Goal: Task Accomplishment & Management: Manage account settings

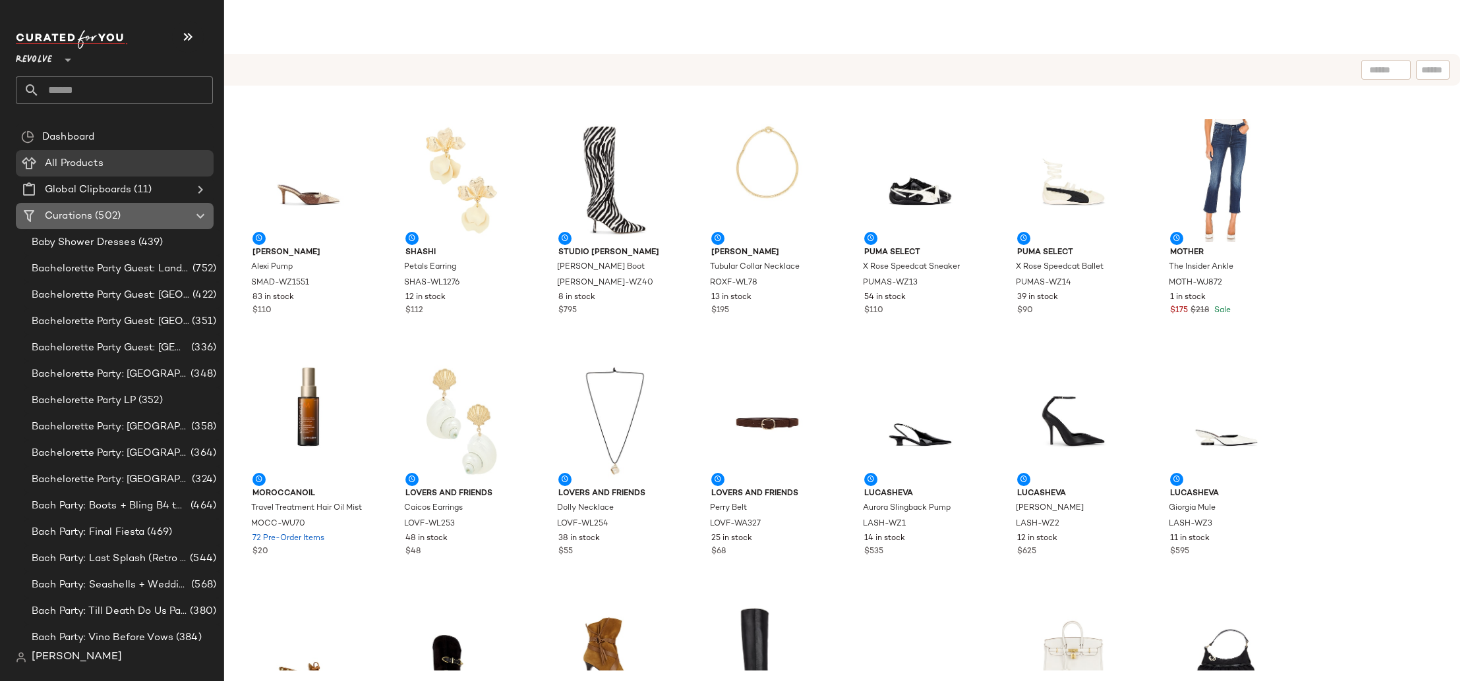
click at [118, 217] on span "(502)" at bounding box center [106, 216] width 28 height 15
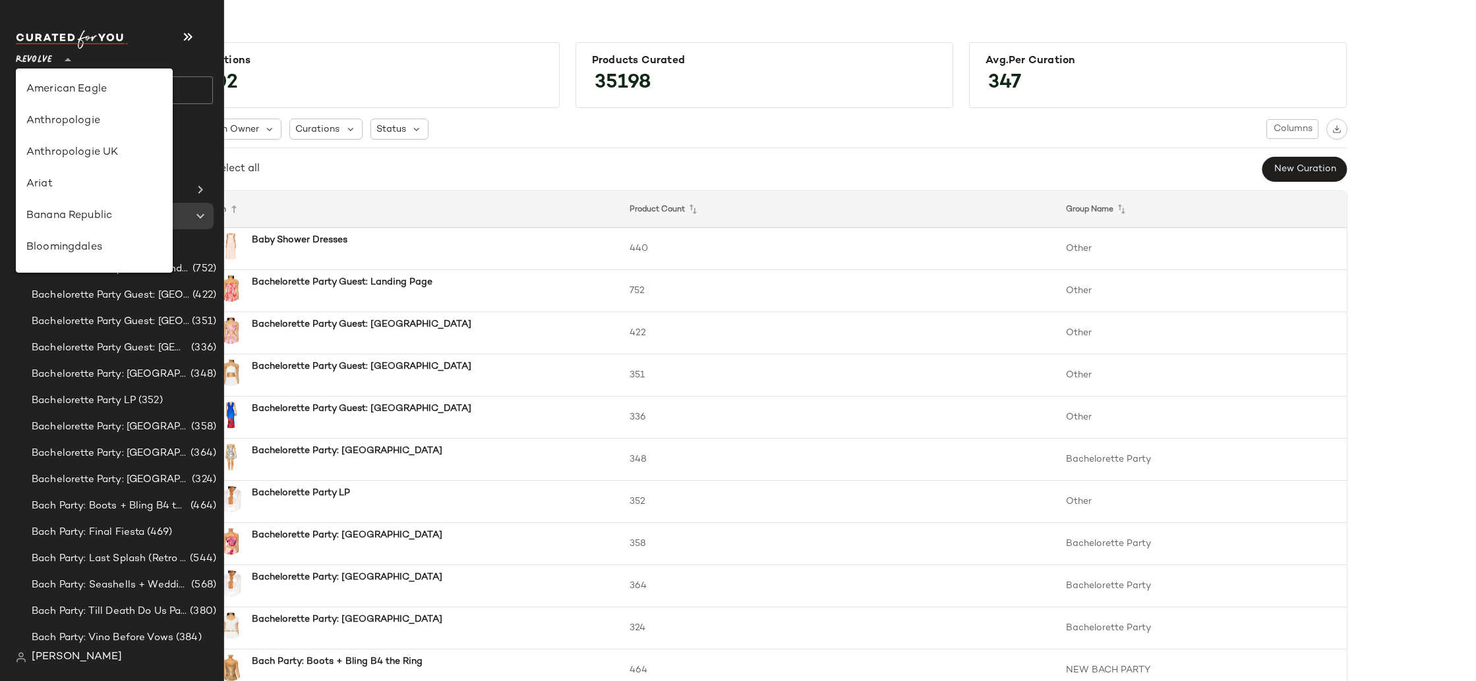
click at [26, 45] on span "Revolve" at bounding box center [34, 57] width 36 height 24
drag, startPoint x: 177, startPoint y: 38, endPoint x: 188, endPoint y: 40, distance: 11.3
click at [182, 39] on button "button" at bounding box center [188, 37] width 32 height 32
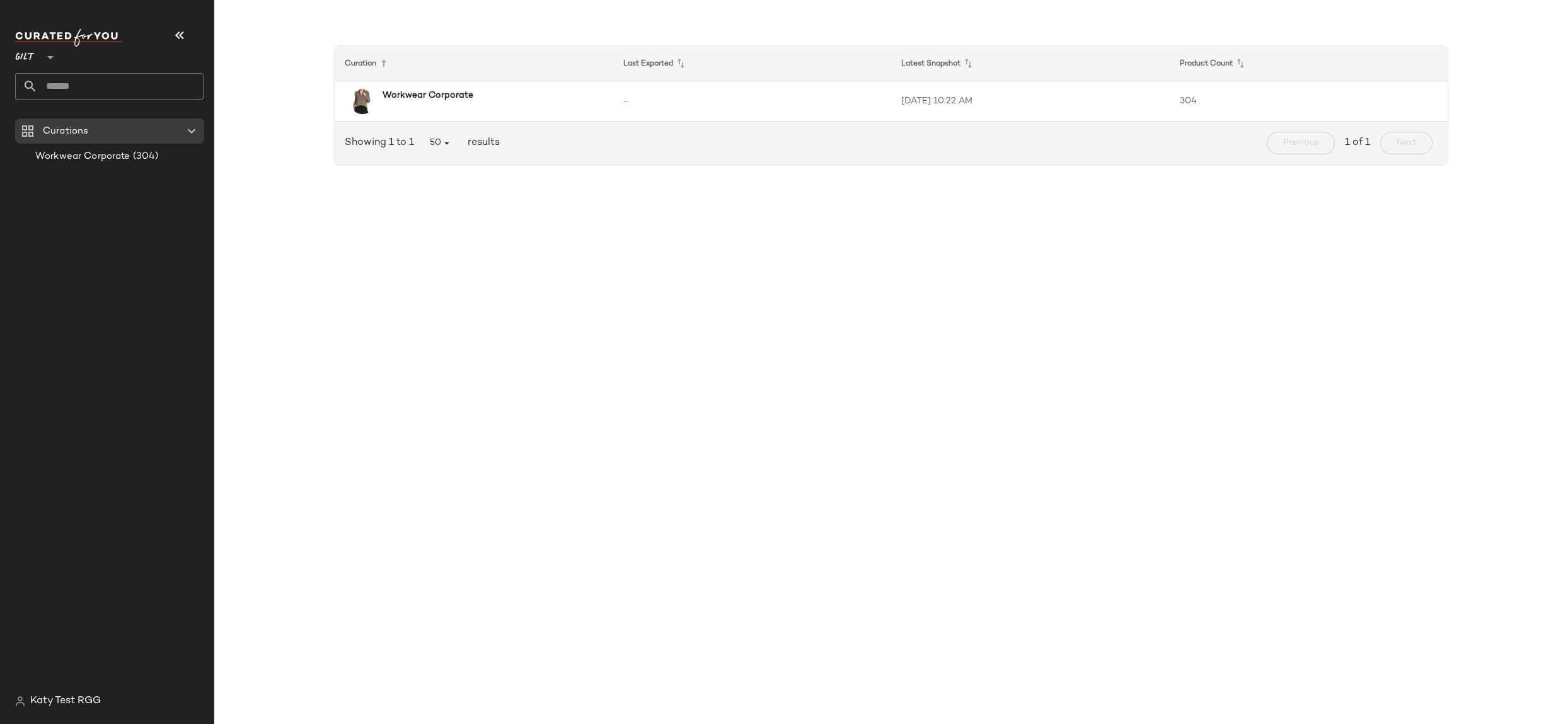
click at [43, 60] on icon at bounding box center [51, 57] width 15 height 15
click at [45, 57] on icon at bounding box center [51, 57] width 15 height 15
click at [52, 56] on icon at bounding box center [51, 57] width 15 height 15
click at [50, 56] on icon at bounding box center [51, 57] width 15 height 15
click at [399, 94] on b "Workwear Corporate" at bounding box center [427, 96] width 91 height 13
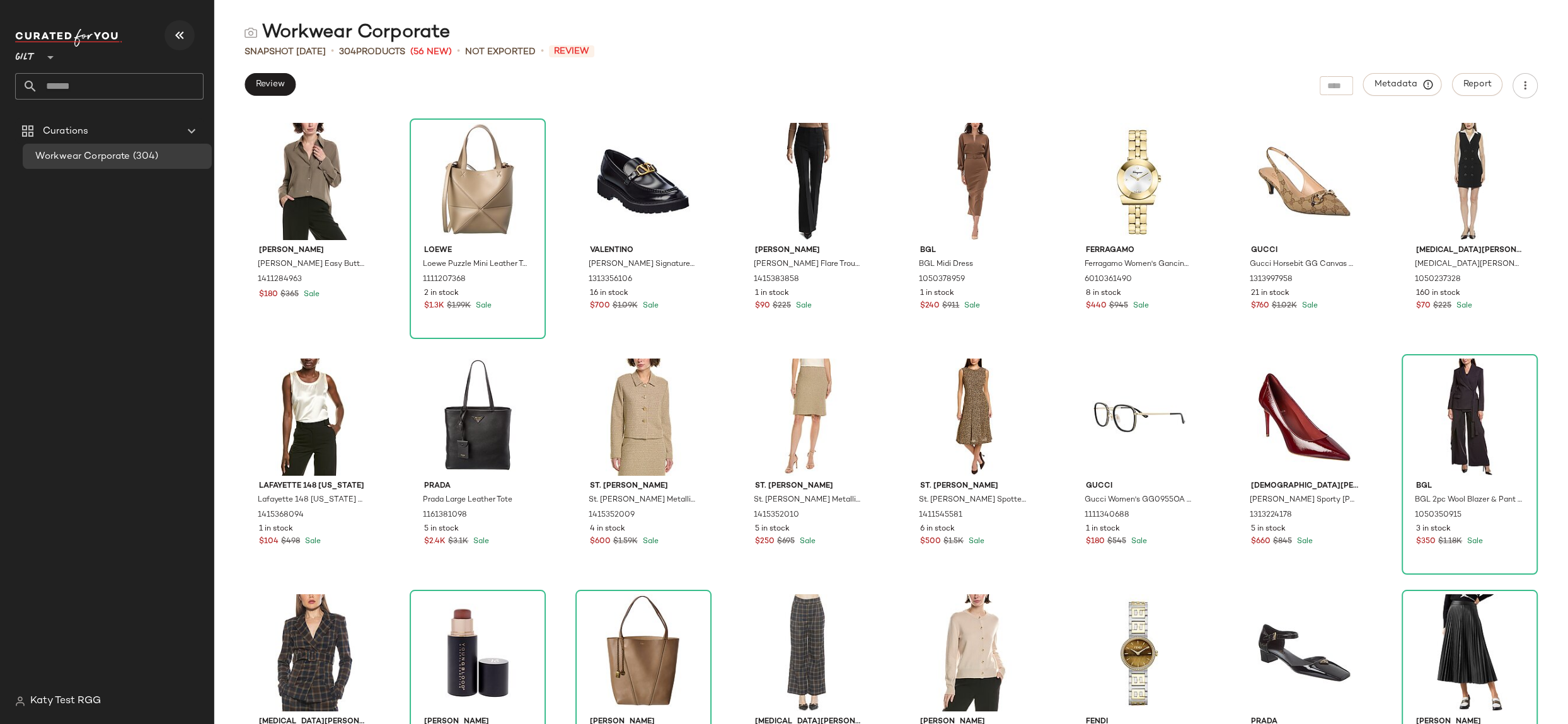
click at [179, 37] on icon "button" at bounding box center [180, 35] width 15 height 15
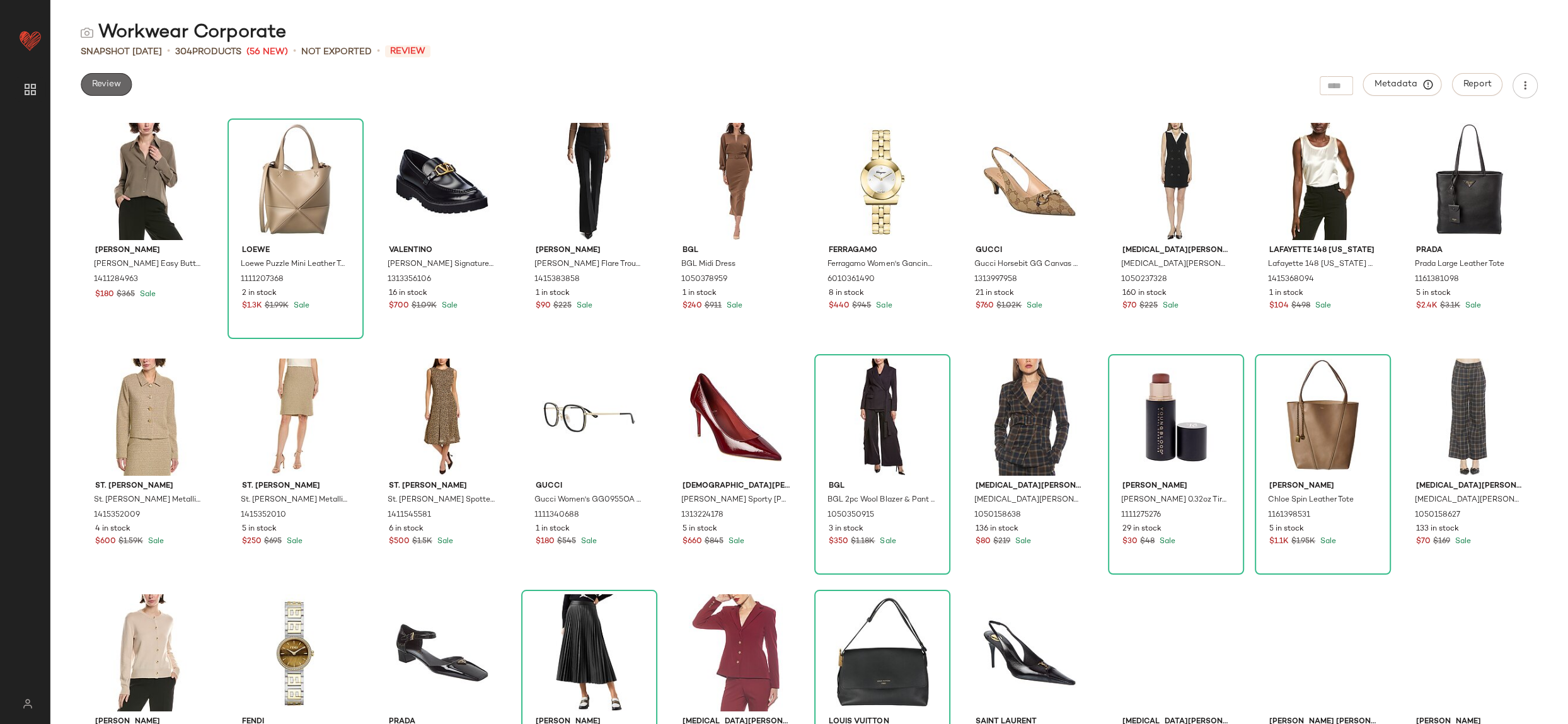
click at [110, 90] on button "Review" at bounding box center [105, 84] width 51 height 23
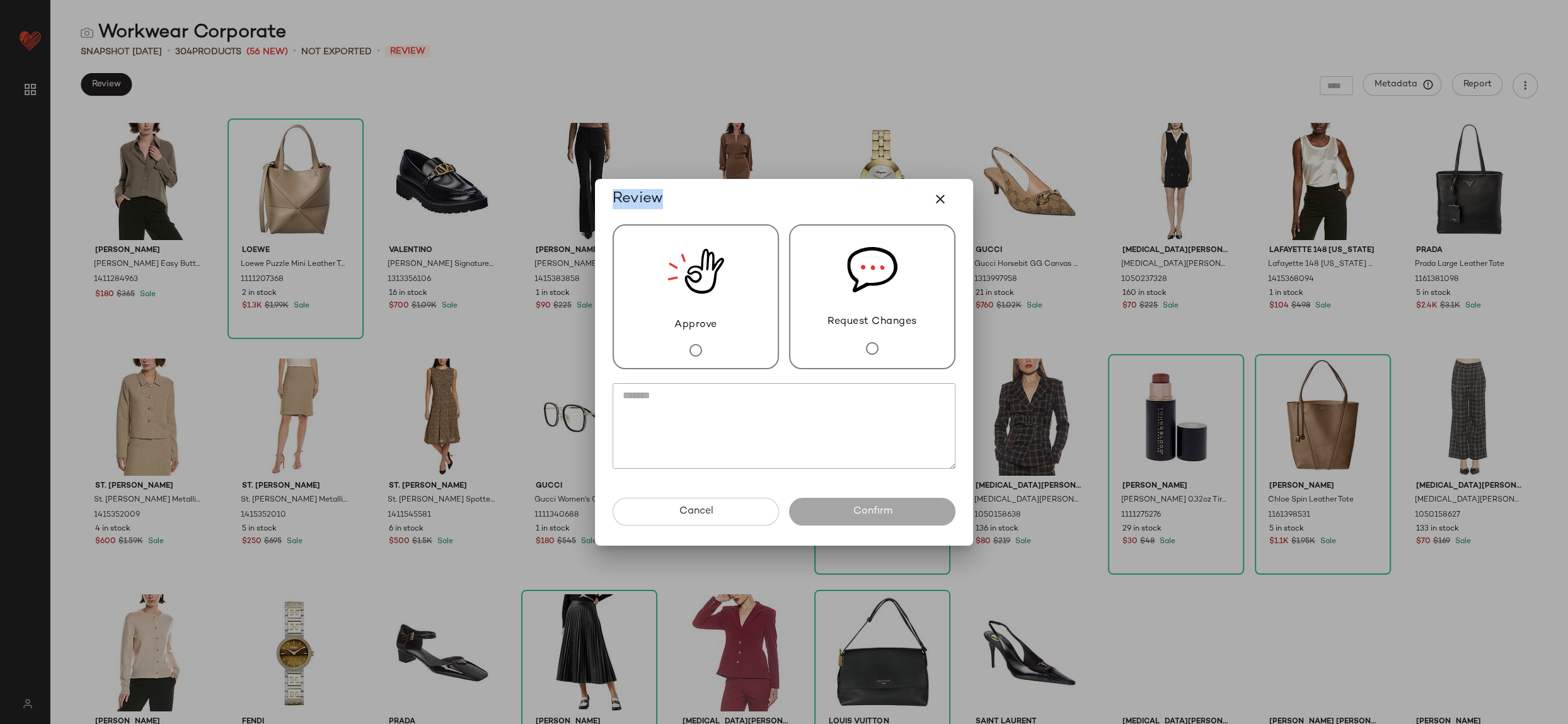
drag, startPoint x: 817, startPoint y: 201, endPoint x: 801, endPoint y: 169, distance: 35.8
click at [802, 165] on div "Review Approve Request Changes Cancel Confirm" at bounding box center [784, 362] width 1568 height 724
click at [838, 340] on div "Request Changes" at bounding box center [872, 297] width 166 height 145
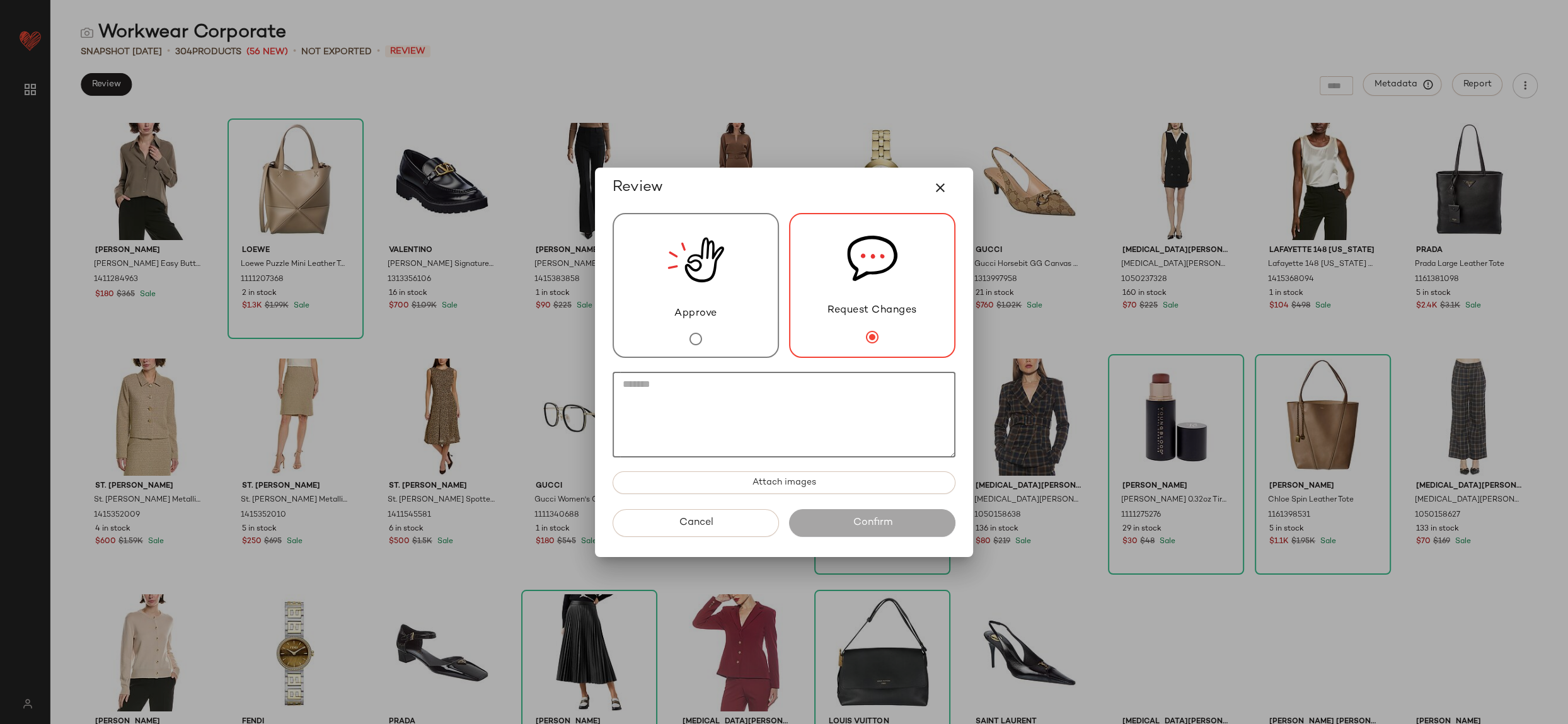
click at [783, 418] on textarea at bounding box center [784, 415] width 343 height 86
drag, startPoint x: 738, startPoint y: 400, endPoint x: 675, endPoint y: 391, distance: 63.6
click at [738, 400] on textarea at bounding box center [784, 415] width 343 height 86
drag, startPoint x: 694, startPoint y: 391, endPoint x: 734, endPoint y: 433, distance: 58.0
click at [730, 482] on div "Approve Request Changes Attach images" at bounding box center [784, 358] width 363 height 301
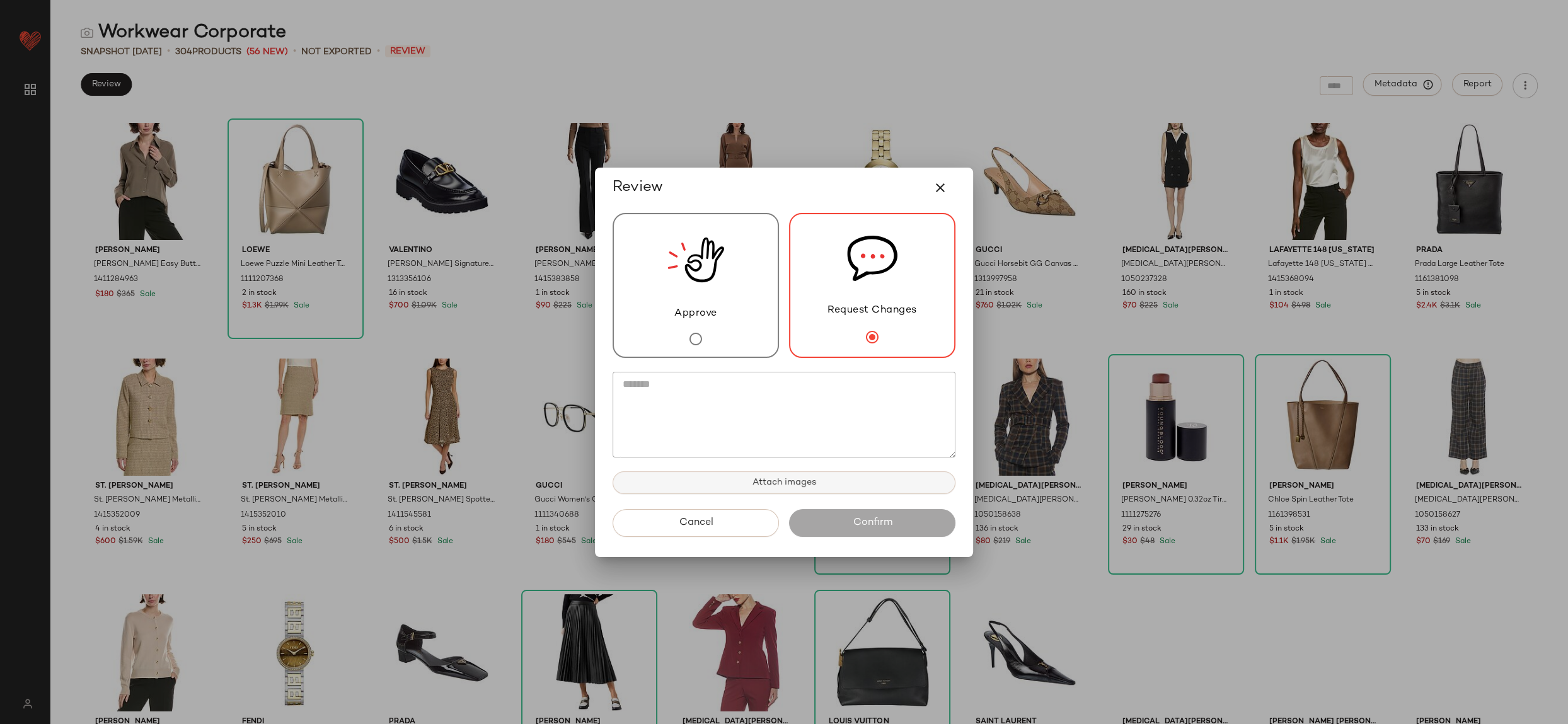
click at [774, 478] on span "Attach images" at bounding box center [783, 483] width 64 height 11
click at [688, 423] on textarea at bounding box center [784, 415] width 343 height 86
click at [720, 420] on textarea at bounding box center [784, 415] width 343 height 86
drag, startPoint x: 820, startPoint y: 389, endPoint x: 502, endPoint y: 380, distance: 318.1
click at [502, 380] on div "Review Approve Request Changes **** Attach images Cancel Confirm" at bounding box center [784, 362] width 1568 height 724
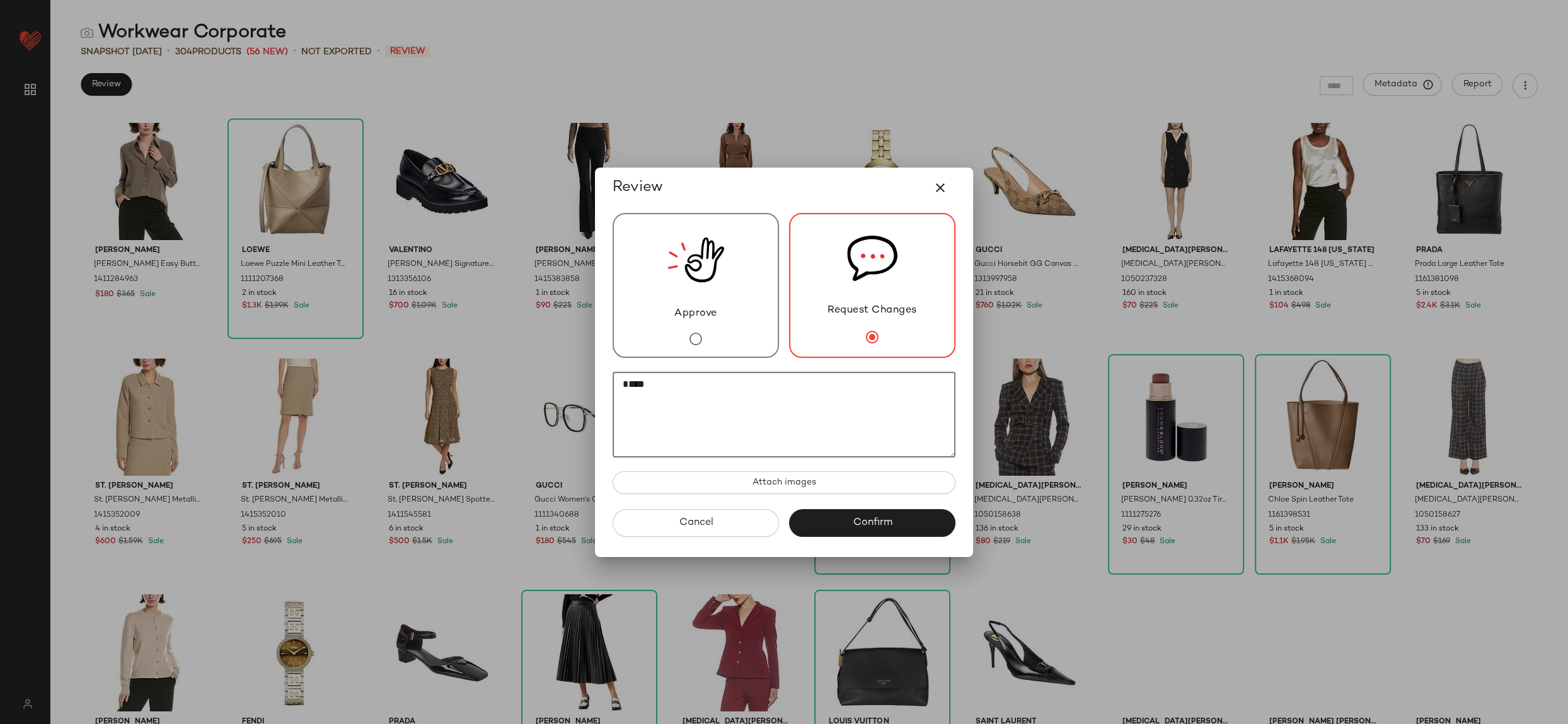
type textarea "****"
drag, startPoint x: 895, startPoint y: 195, endPoint x: 822, endPoint y: 209, distance: 74.3
click at [831, 205] on div "Review" at bounding box center [784, 187] width 363 height 40
click at [695, 263] on img at bounding box center [695, 260] width 56 height 92
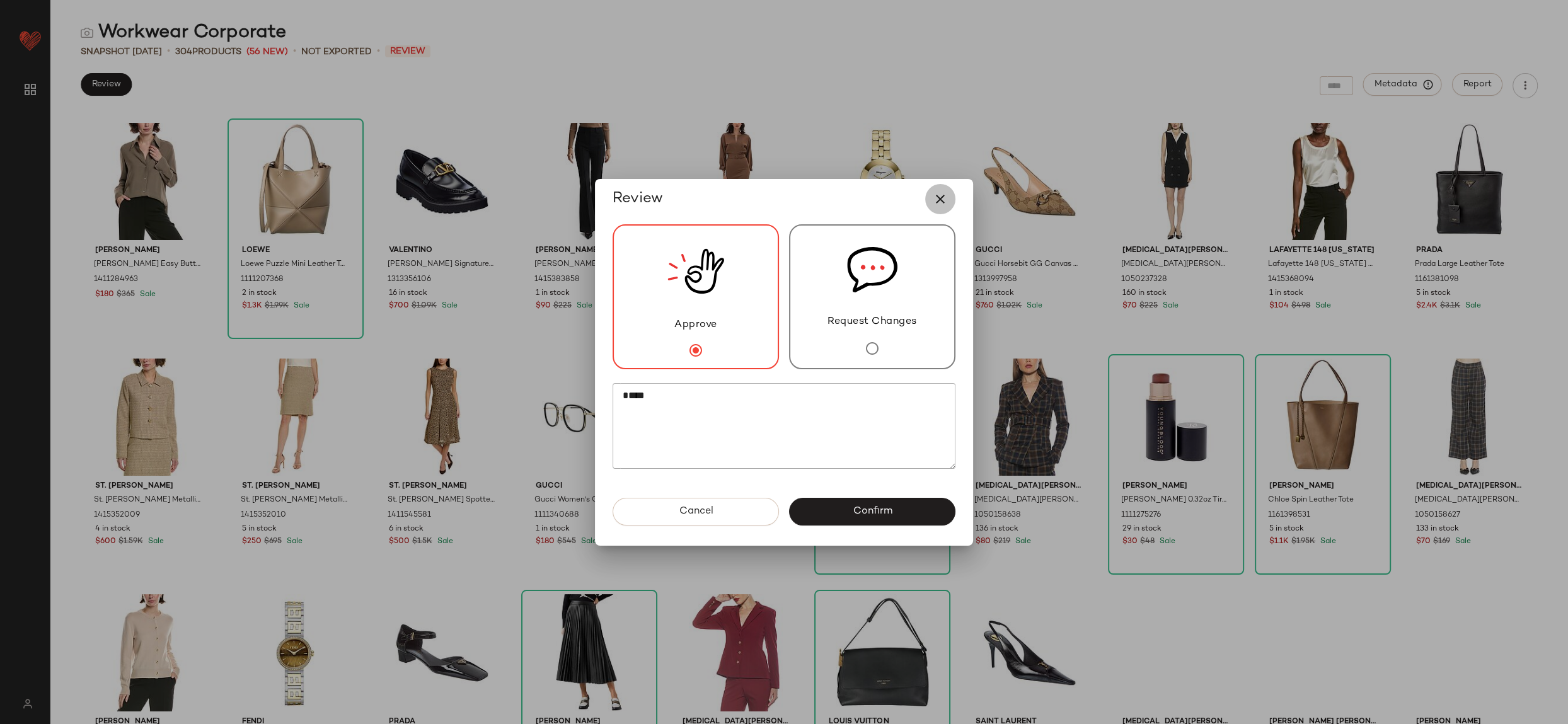
click at [941, 199] on icon "button" at bounding box center [940, 199] width 15 height 15
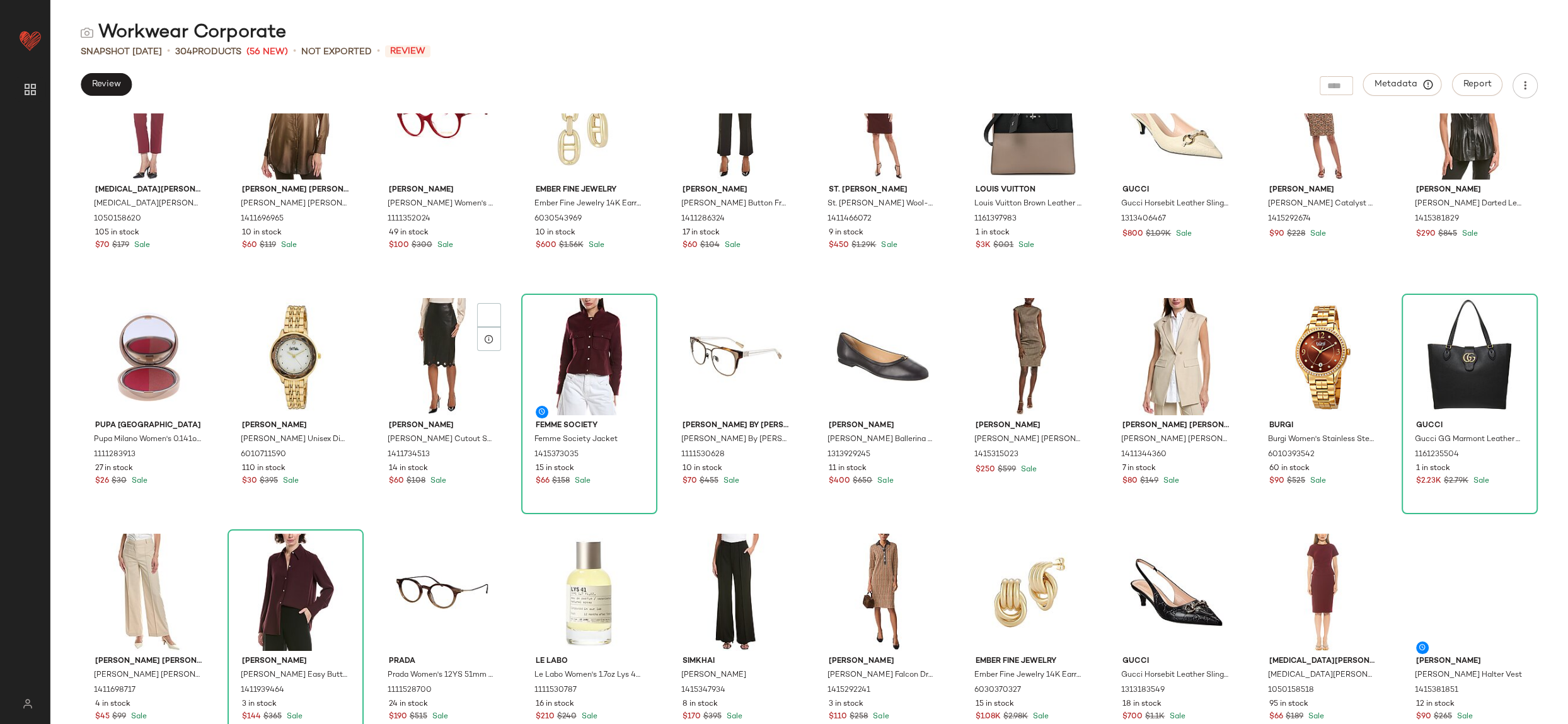
scroll to position [892, 0]
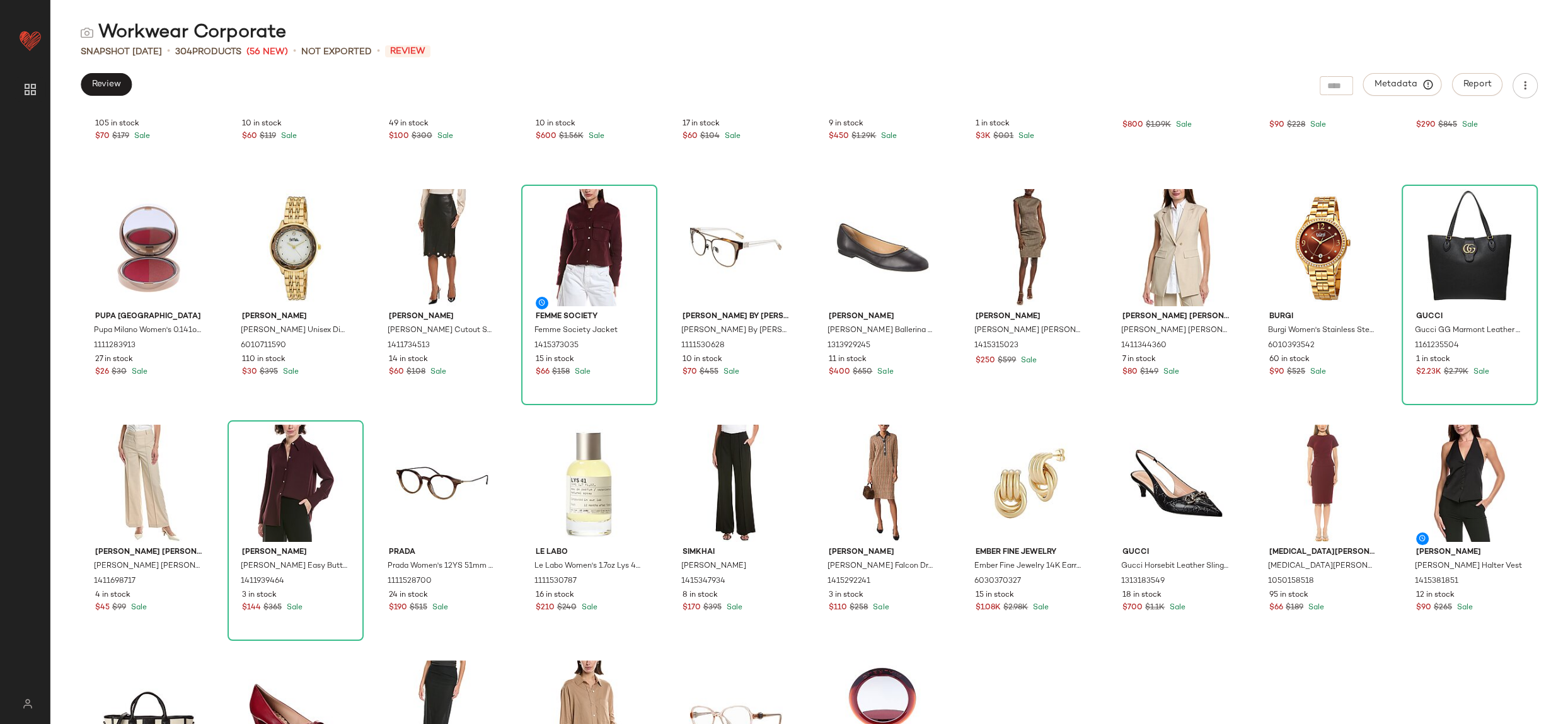
drag, startPoint x: 191, startPoint y: 51, endPoint x: 258, endPoint y: 53, distance: 67.0
click at [241, 53] on div "304 Products" at bounding box center [207, 52] width 66 height 13
click at [294, 68] on div "Workwear Corporate Snapshot Aug 20th • 304 Products (56 New) • Not Exported • R…" at bounding box center [809, 372] width 1517 height 704
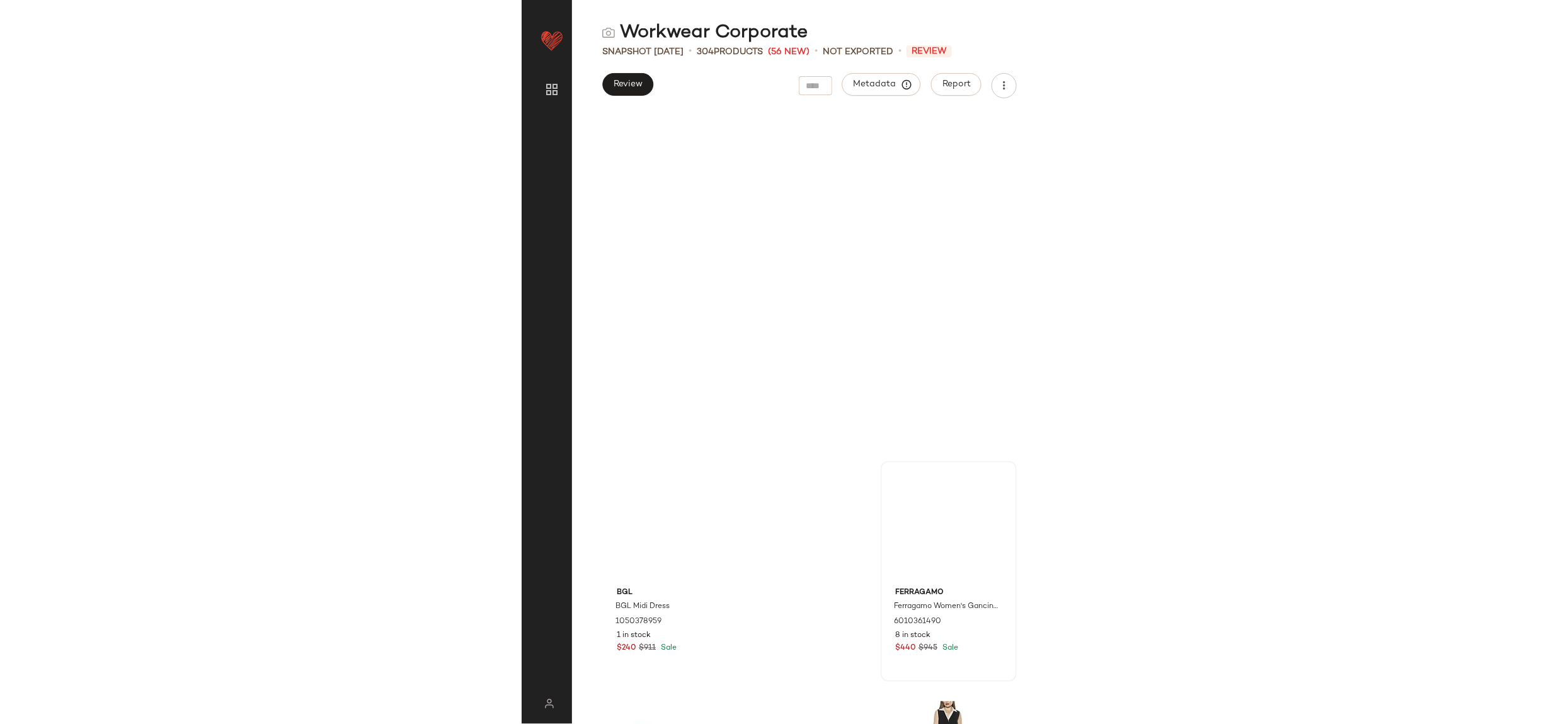
scroll to position [0, 0]
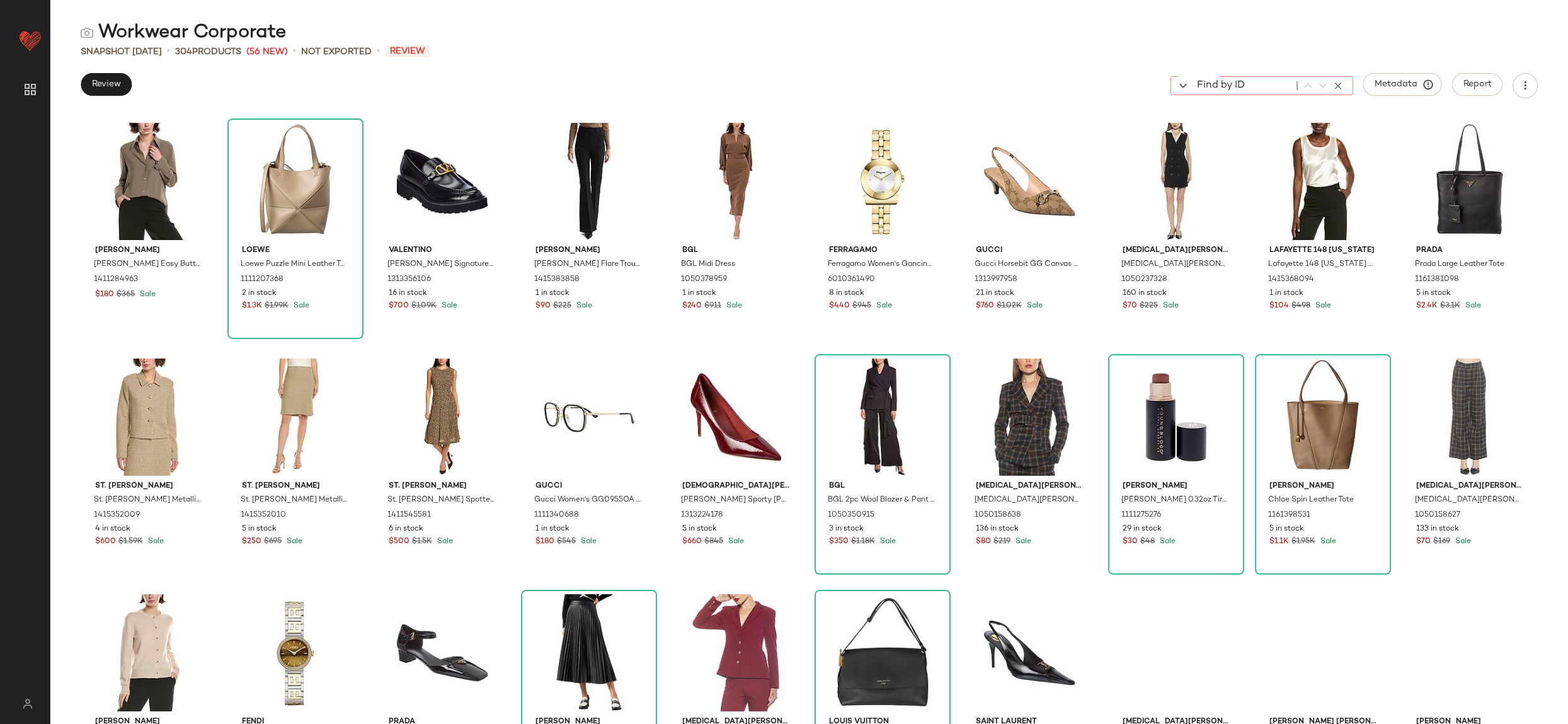
click at [1341, 91] on div "Find by ID Find by ID" at bounding box center [1262, 86] width 183 height 19
drag, startPoint x: 1216, startPoint y: 78, endPoint x: 1185, endPoint y: 78, distance: 31.0
click at [1168, 75] on div "Review Find by ID Find by ID Metadata Report" at bounding box center [810, 85] width 1518 height 25
click at [1205, 86] on input "Find by ID" at bounding box center [1242, 86] width 98 height 19
click at [490, 278] on img "button" at bounding box center [488, 280] width 8 height 8
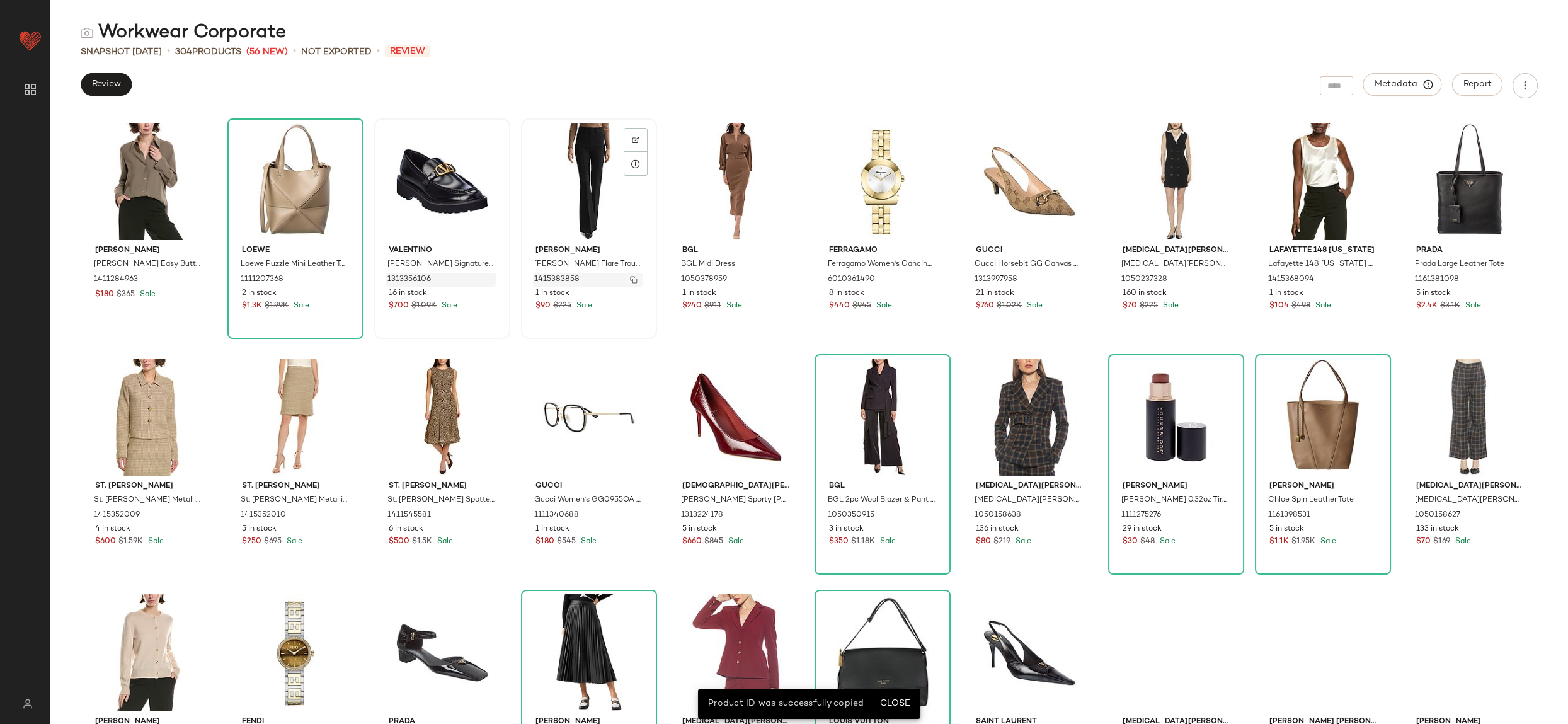
click at [642, 283] on button "button" at bounding box center [634, 280] width 17 height 11
click at [1340, 89] on div "Find by ID Find by ID" at bounding box center [1262, 86] width 183 height 19
click at [898, 110] on div "Workwear Corporate Snapshot Aug 20th • 304 Products (56 New) • Not Exported • R…" at bounding box center [810, 372] width 1518 height 704
click at [931, 271] on img "button" at bounding box center [927, 271] width 8 height 8
click at [933, 136] on img at bounding box center [929, 140] width 8 height 8
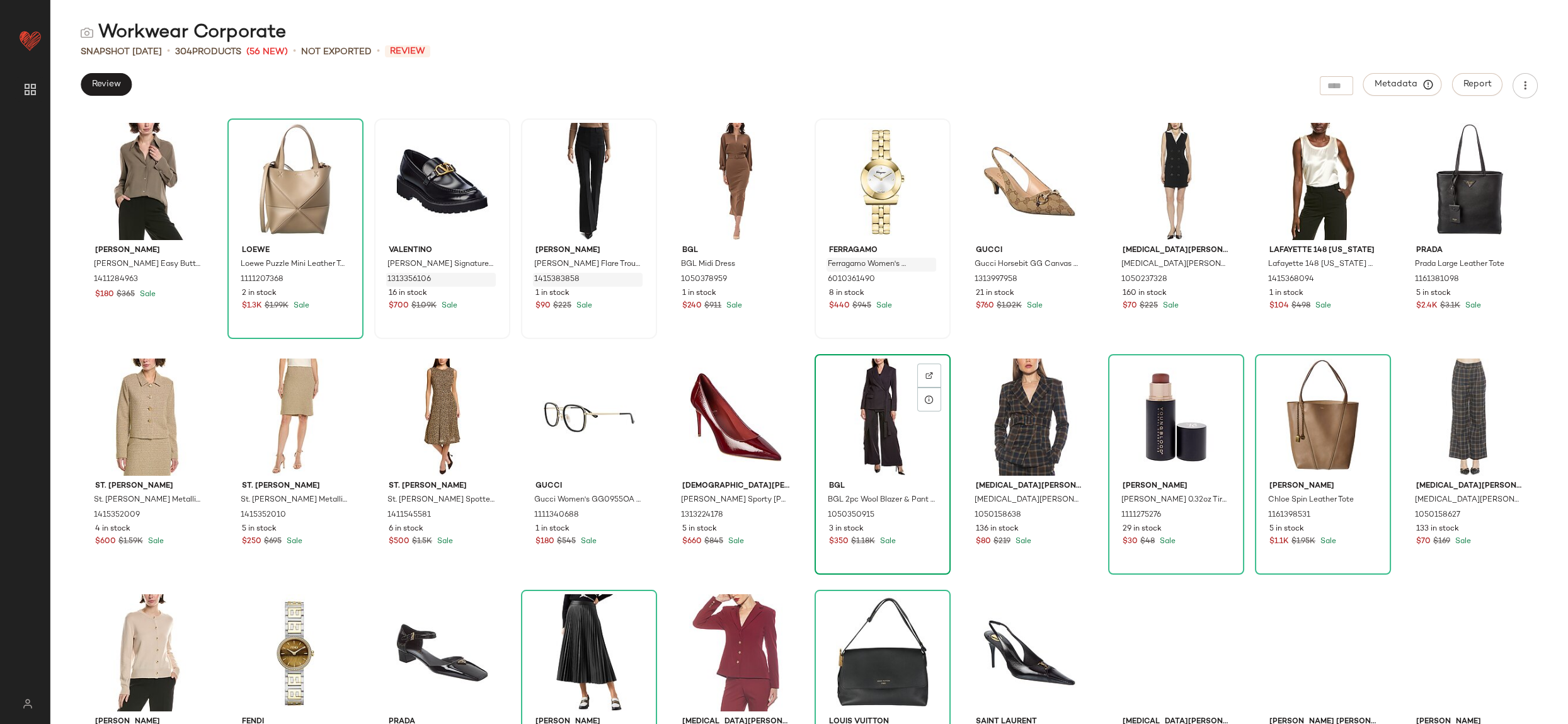
click at [947, 424] on div at bounding box center [882, 417] width 127 height 118
click at [496, 516] on button "button" at bounding box center [487, 516] width 17 height 11
click at [506, 438] on div at bounding box center [442, 417] width 127 height 118
click at [496, 506] on button "button" at bounding box center [487, 512] width 17 height 11
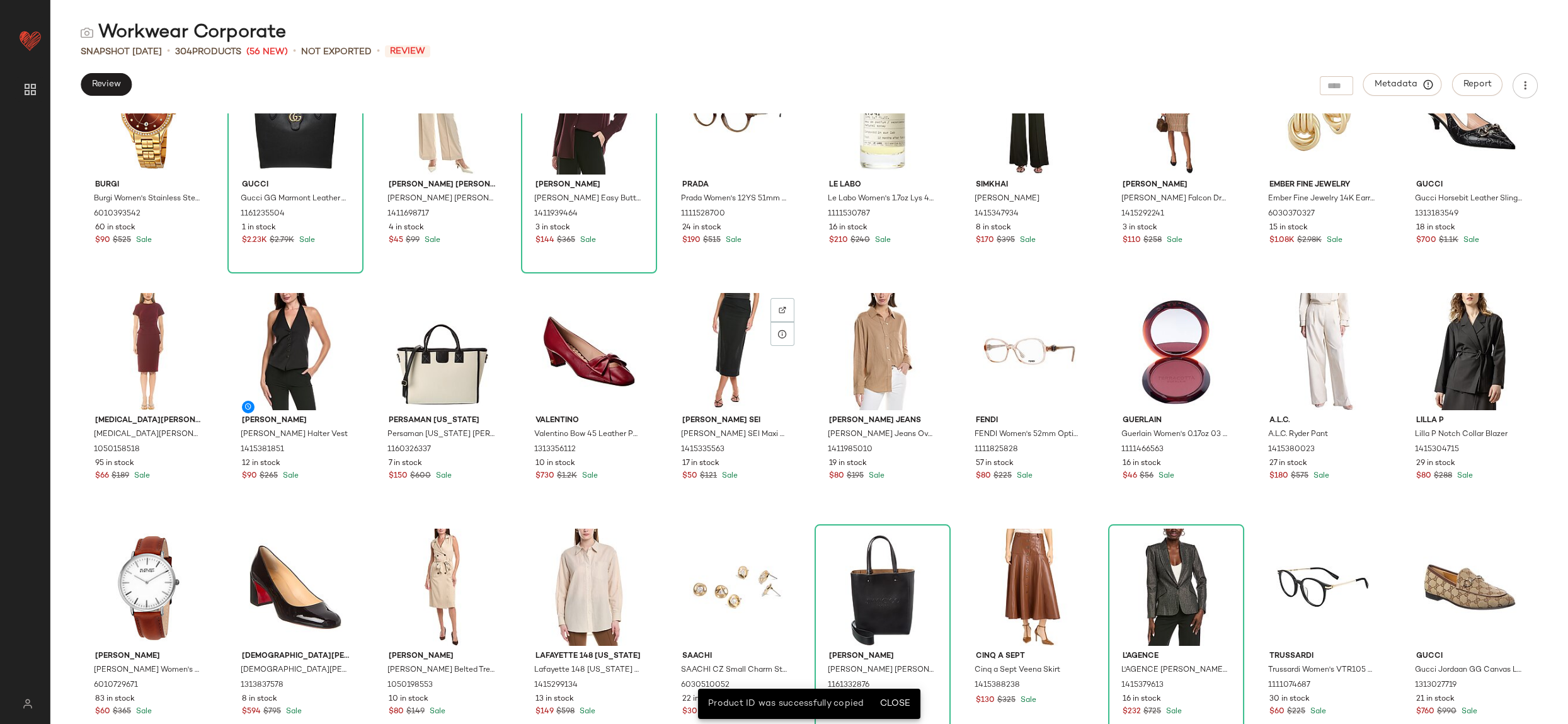
scroll to position [1229, 0]
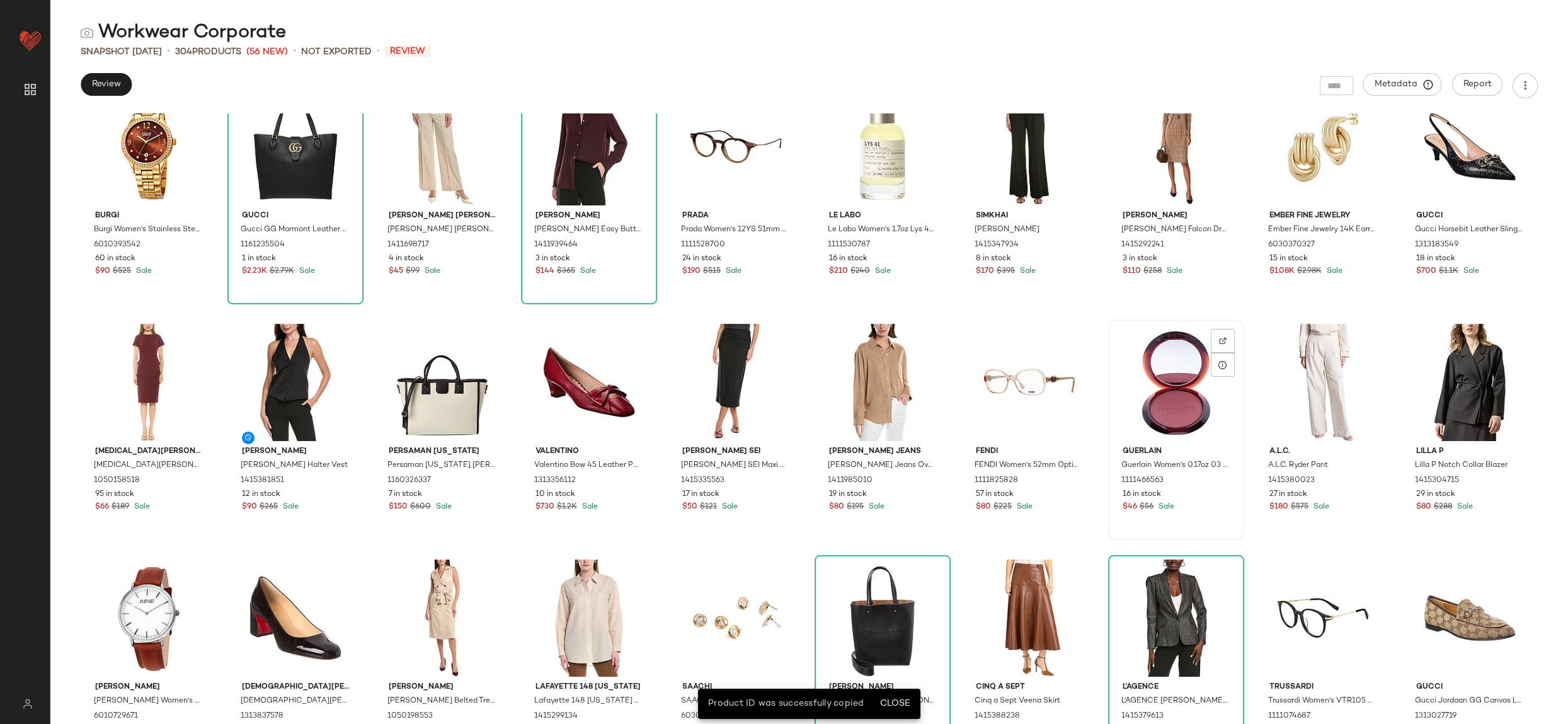
click at [1240, 401] on div at bounding box center [1176, 383] width 127 height 118
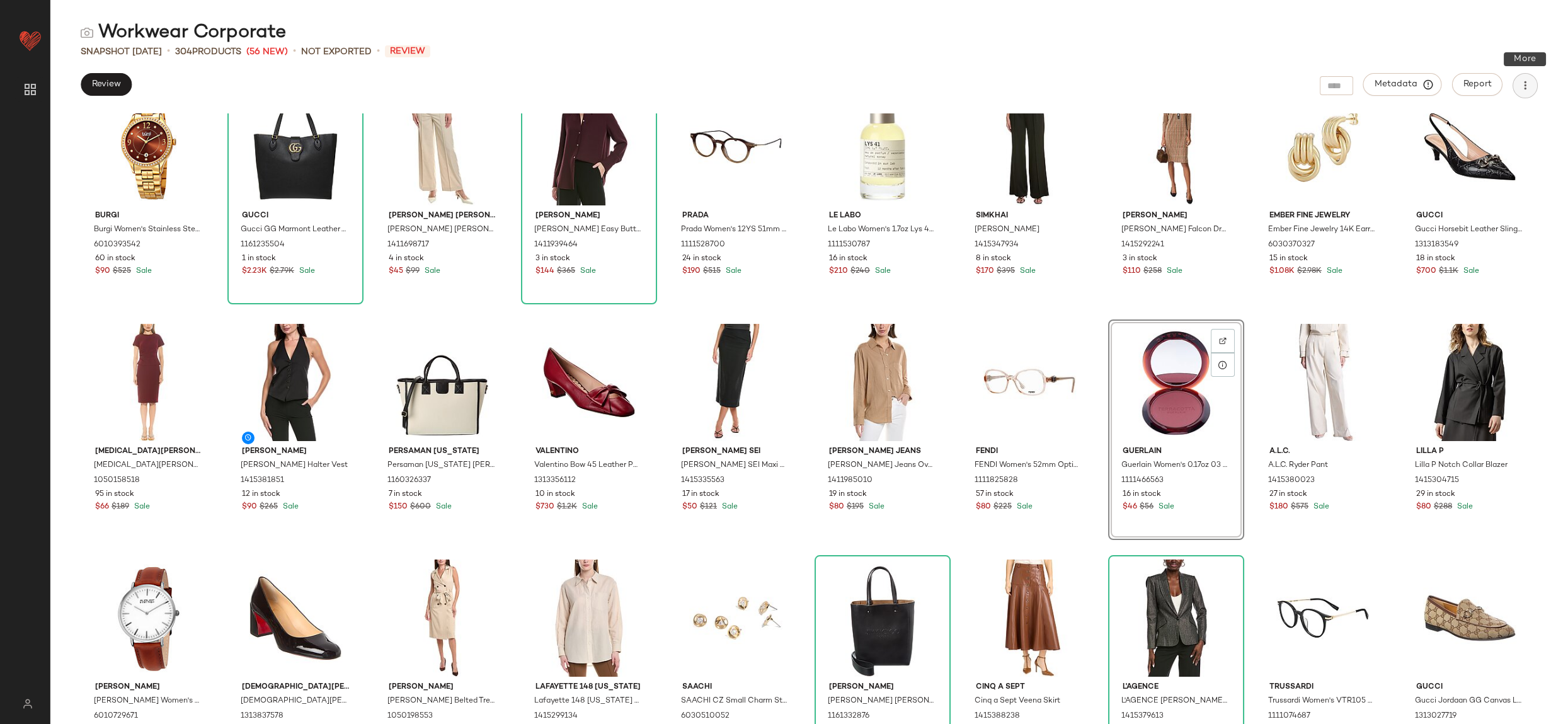
click at [1519, 90] on icon "button" at bounding box center [1525, 85] width 12 height 12
click at [1524, 82] on icon "button" at bounding box center [1525, 85] width 12 height 12
click at [1525, 90] on icon "button" at bounding box center [1525, 85] width 12 height 12
click at [1482, 126] on span "Download CSV" at bounding box center [1469, 122] width 119 height 13
click at [1396, 81] on span "Metadata" at bounding box center [1403, 84] width 57 height 11
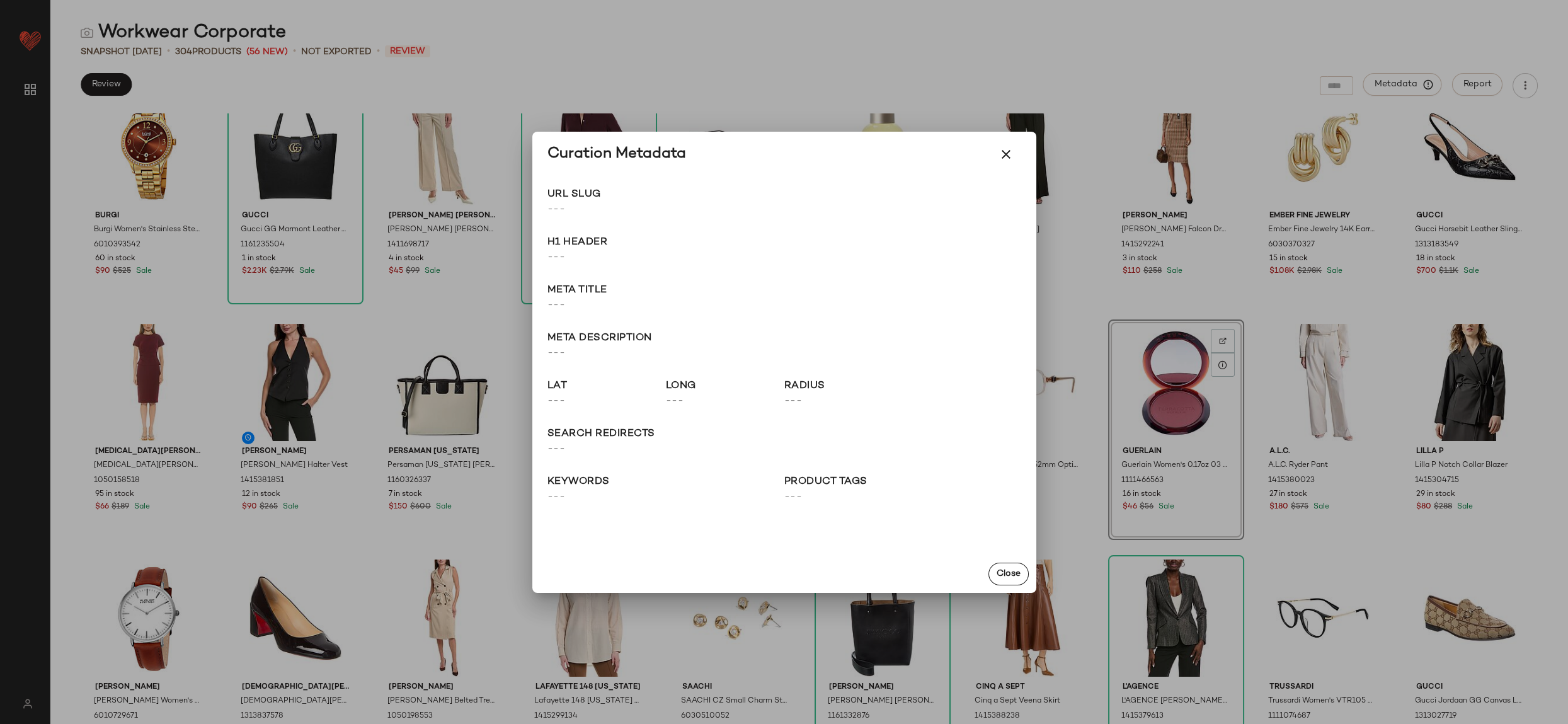
click at [667, 151] on div "Curation Metadata" at bounding box center [617, 154] width 139 height 20
drag, startPoint x: 550, startPoint y: 198, endPoint x: 609, endPoint y: 199, distance: 59.0
click at [609, 199] on span "URL Slug" at bounding box center [666, 195] width 237 height 15
click at [611, 203] on span "---" at bounding box center [666, 210] width 237 height 15
drag, startPoint x: 561, startPoint y: 211, endPoint x: 542, endPoint y: 210, distance: 19.0
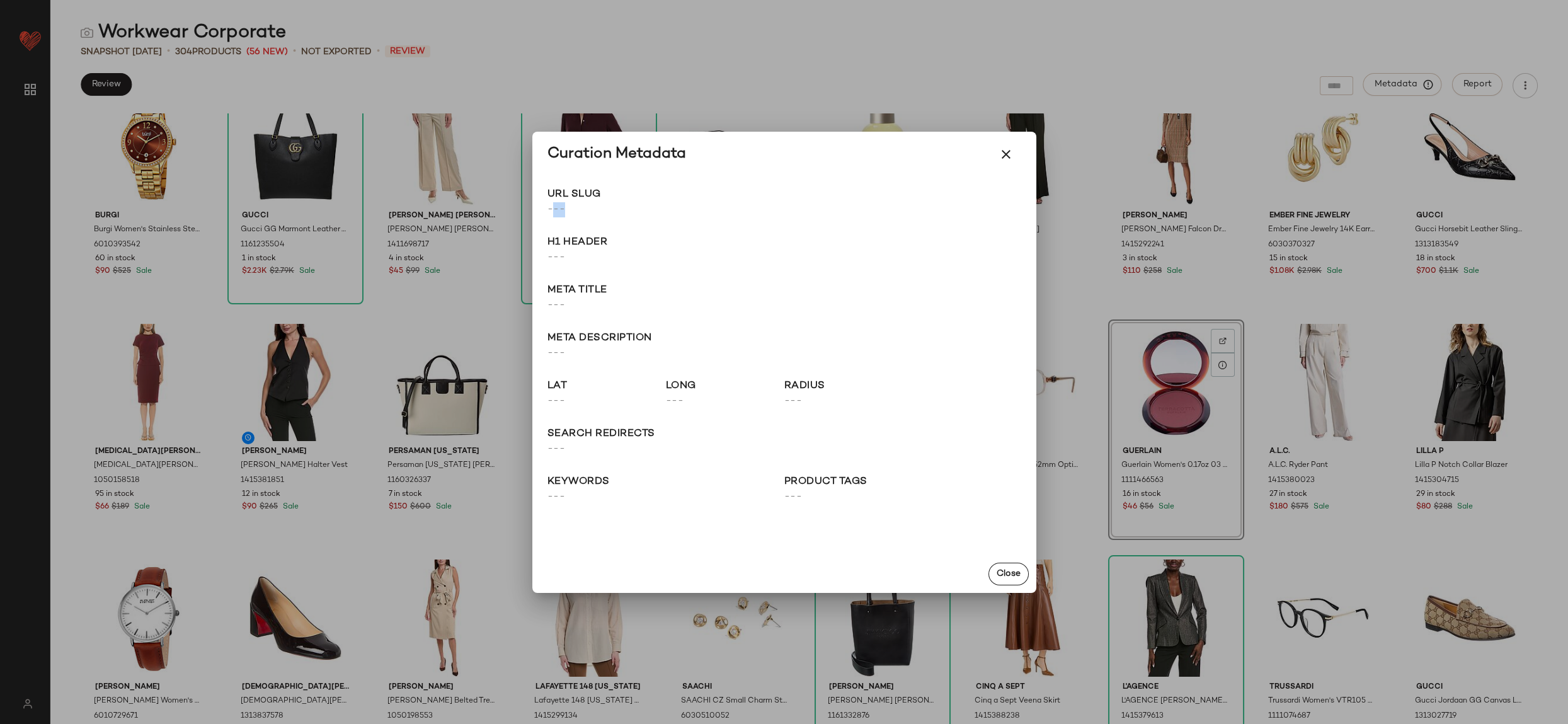
click at [541, 210] on div "URL Slug --- Go to Shop H1 Header --- Meta title --- Meta description --- lat -…" at bounding box center [784, 365] width 504 height 378
click at [698, 274] on div "URL Slug --- Go to Shop H1 Header --- Meta title --- Meta description --- lat -…" at bounding box center [784, 365] width 504 height 378
drag, startPoint x: 549, startPoint y: 195, endPoint x: 750, endPoint y: 269, distance: 214.2
click at [731, 272] on div "URL Slug --- Go to Shop H1 Header --- Meta title --- Meta description --- lat -…" at bounding box center [784, 365] width 504 height 378
click at [1007, 152] on icon "button" at bounding box center [1007, 155] width 15 height 15
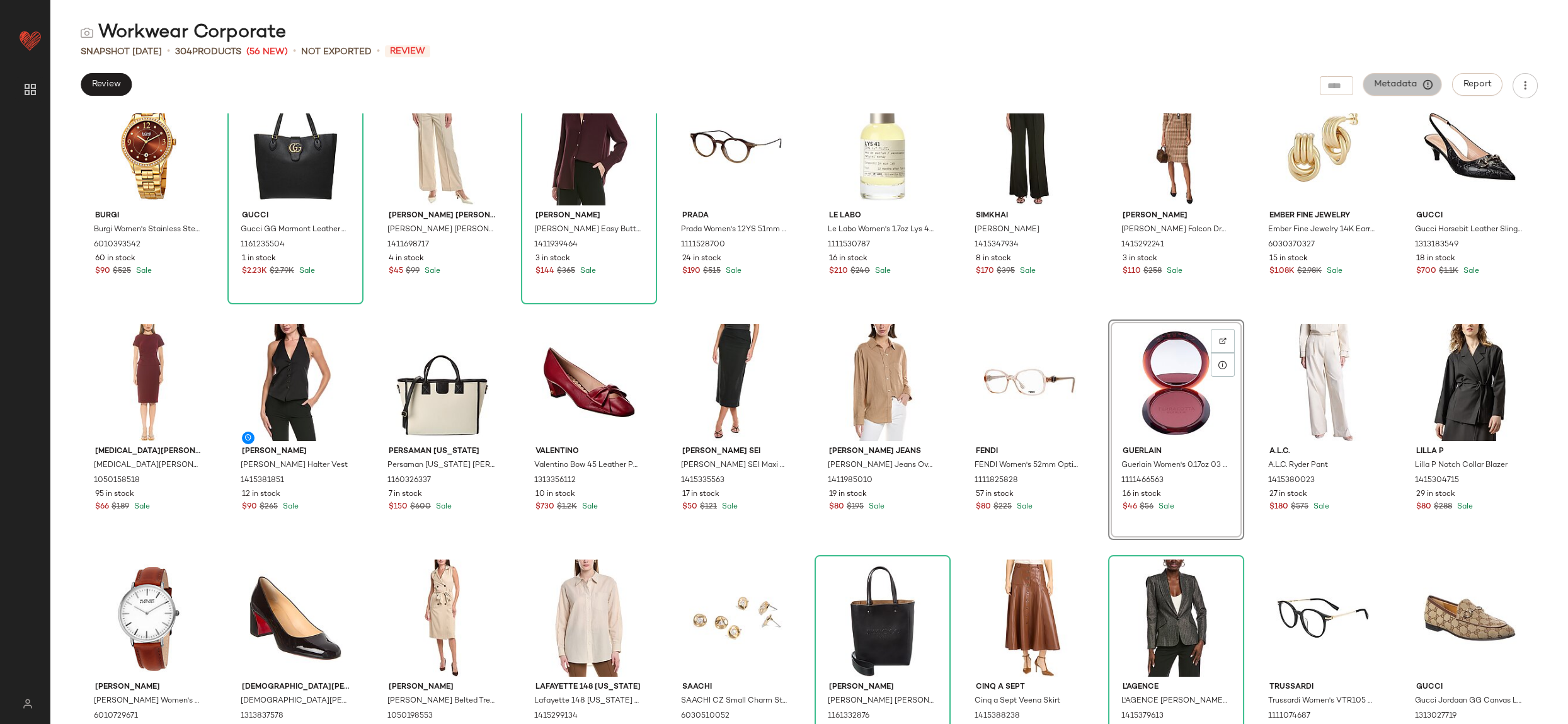
click at [1397, 94] on button "Metadata" at bounding box center [1403, 84] width 78 height 23
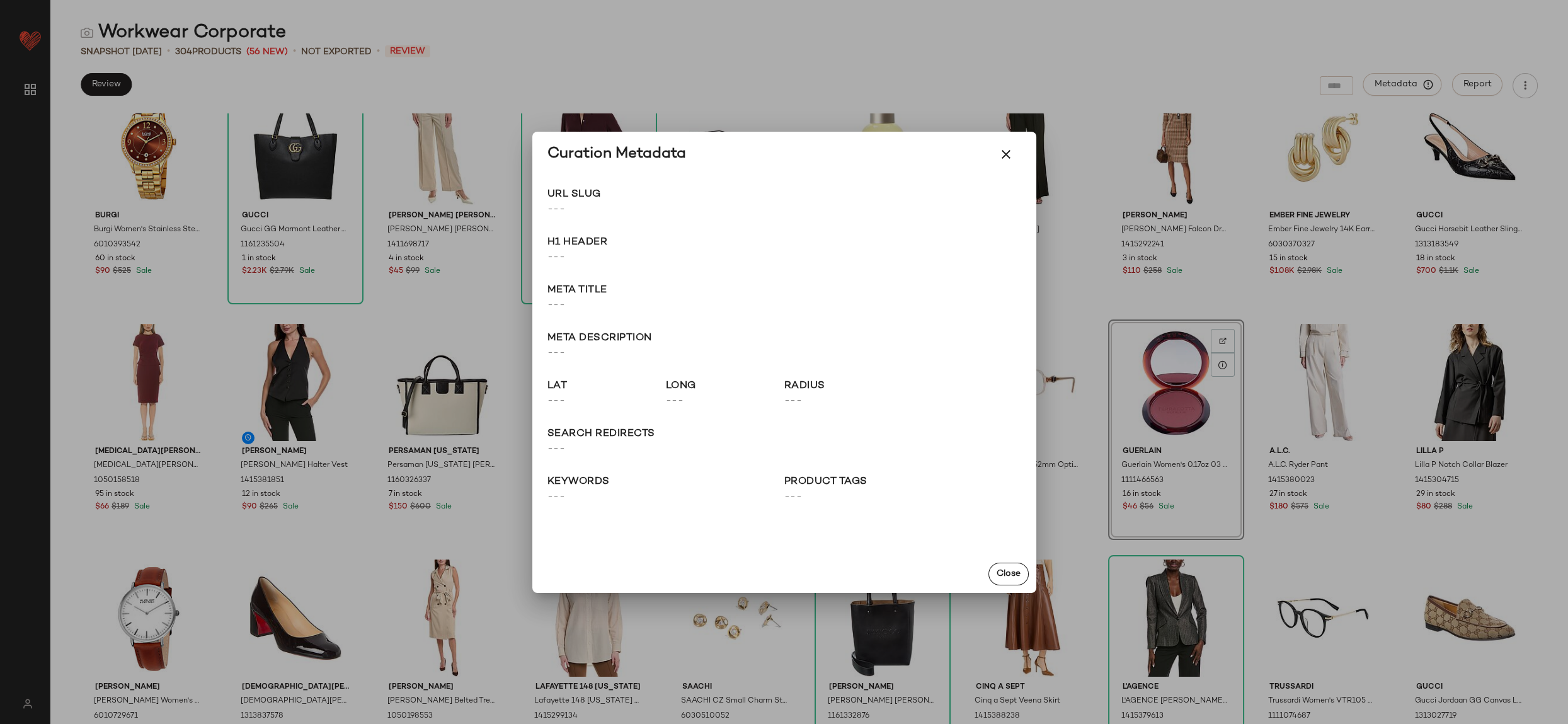
click at [576, 199] on span "URL Slug" at bounding box center [666, 195] width 237 height 15
drag, startPoint x: 571, startPoint y: 212, endPoint x: 562, endPoint y: 208, distance: 9.8
click at [571, 213] on span "---" at bounding box center [666, 210] width 237 height 15
click at [1008, 162] on button "button" at bounding box center [1007, 155] width 31 height 31
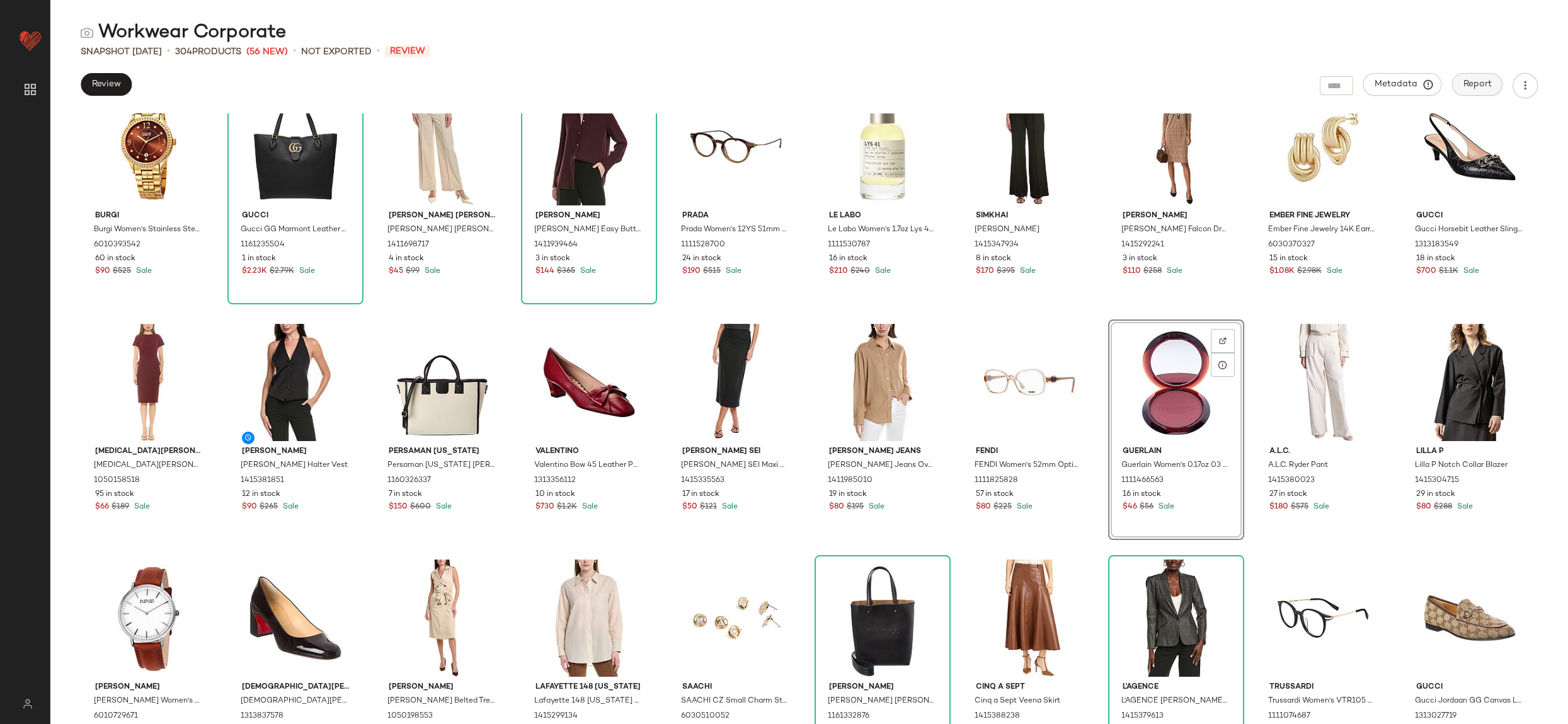
click at [1485, 92] on button "Report" at bounding box center [1477, 84] width 51 height 23
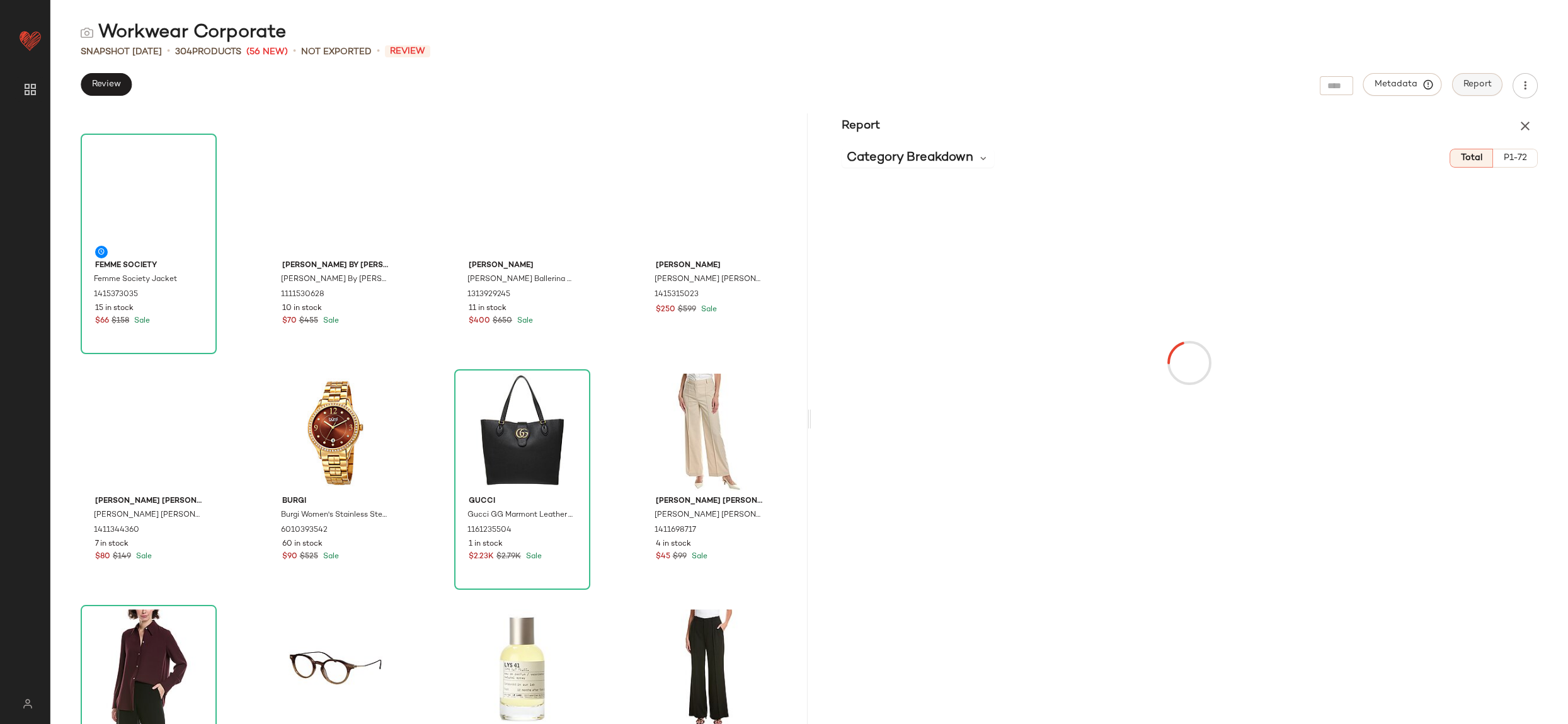
scroll to position [3536, 0]
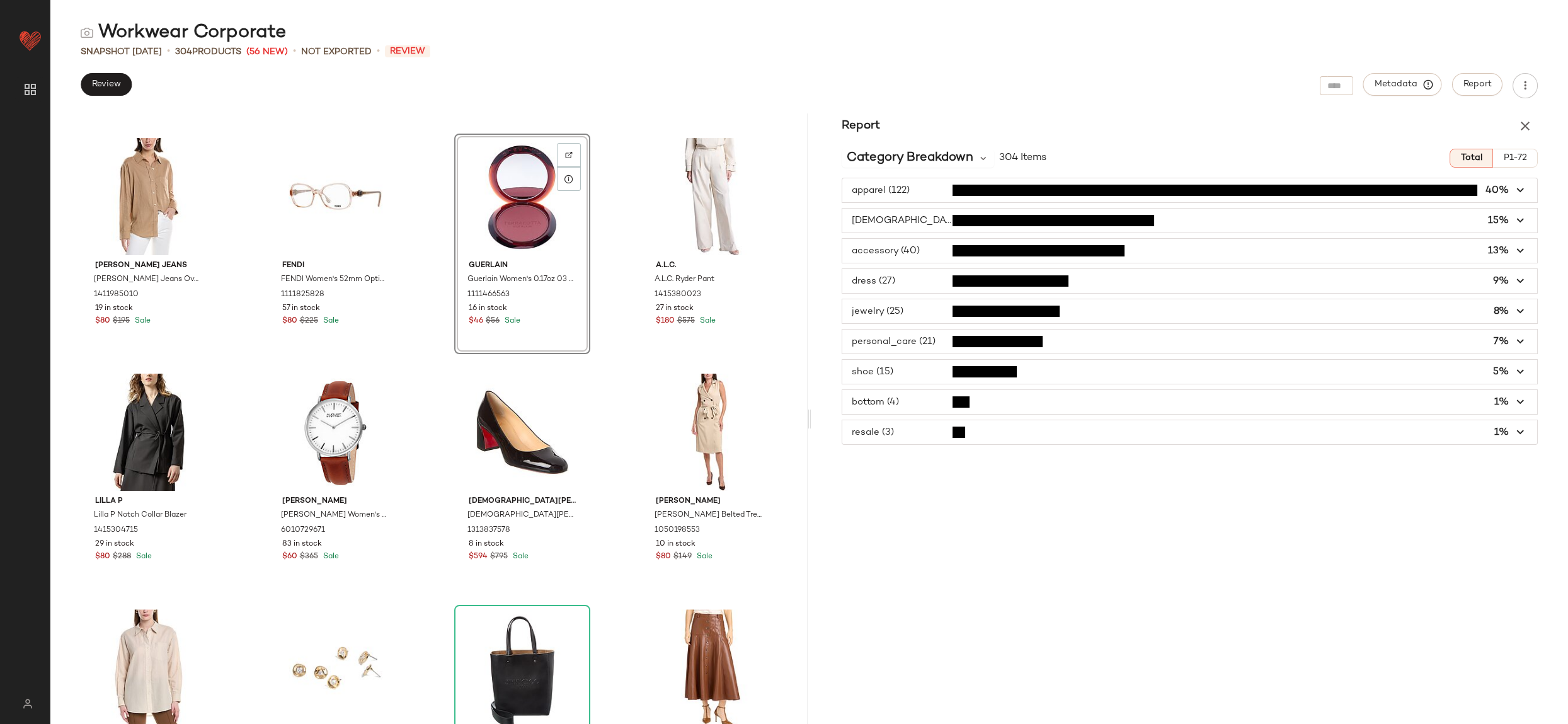
click at [1525, 197] on span "button" at bounding box center [1190, 190] width 696 height 24
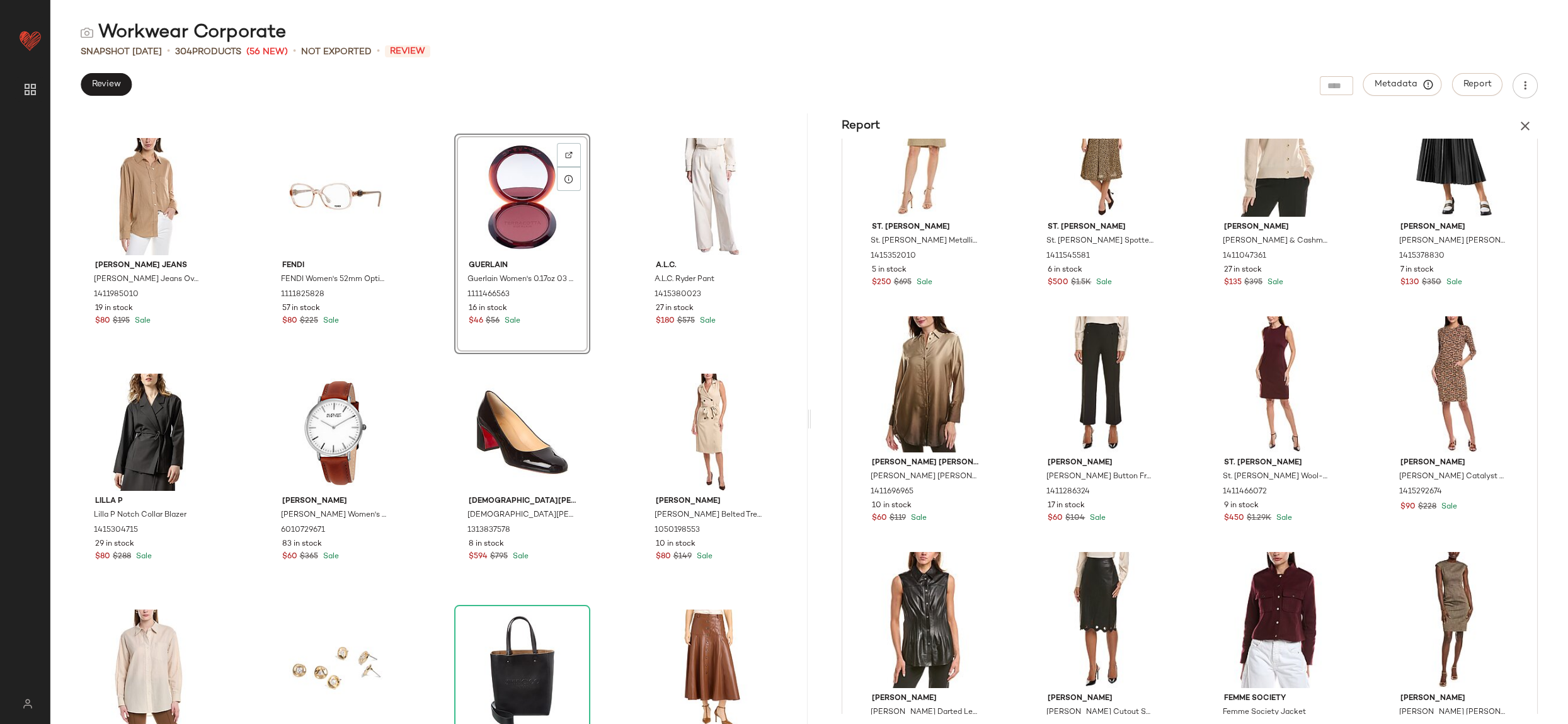
scroll to position [0, 0]
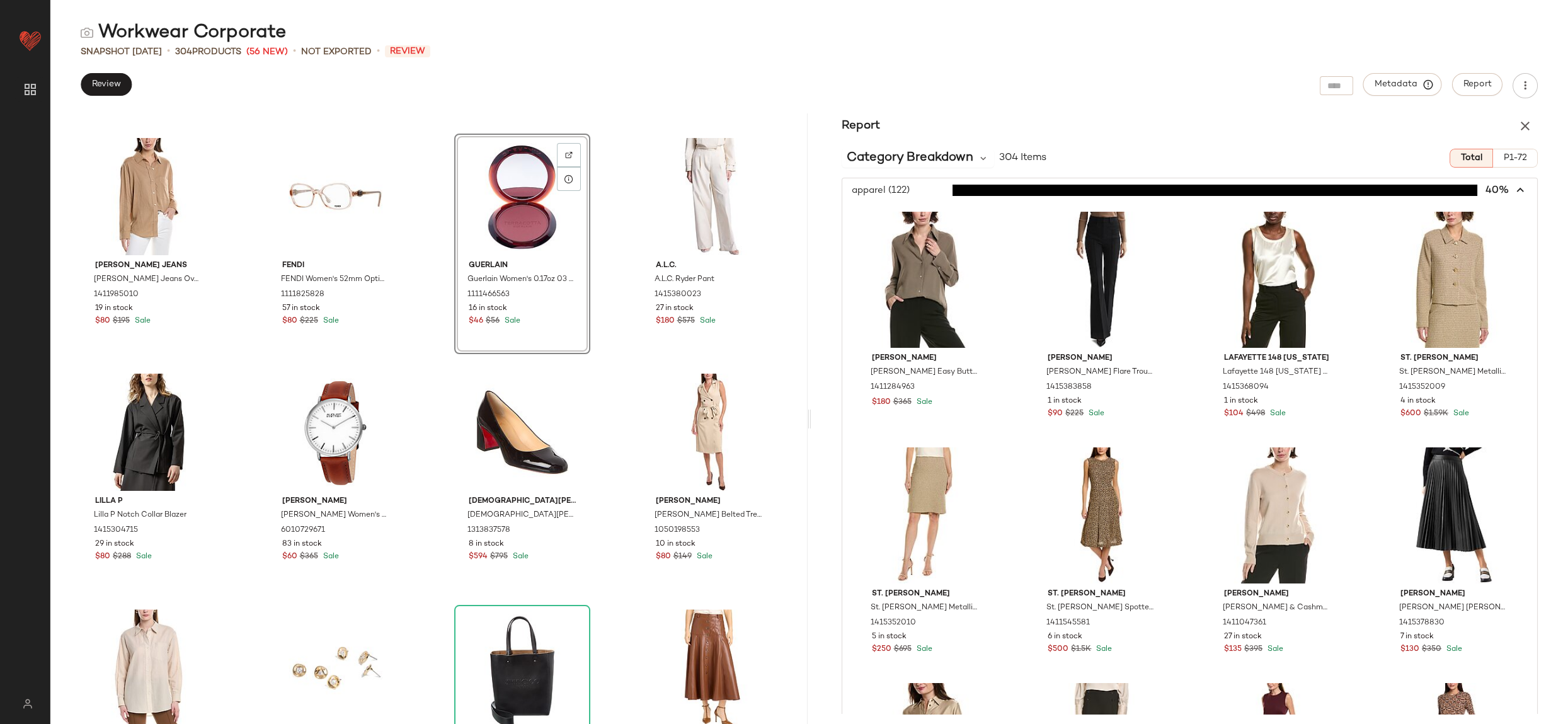
click at [1520, 187] on span "button" at bounding box center [1190, 190] width 696 height 24
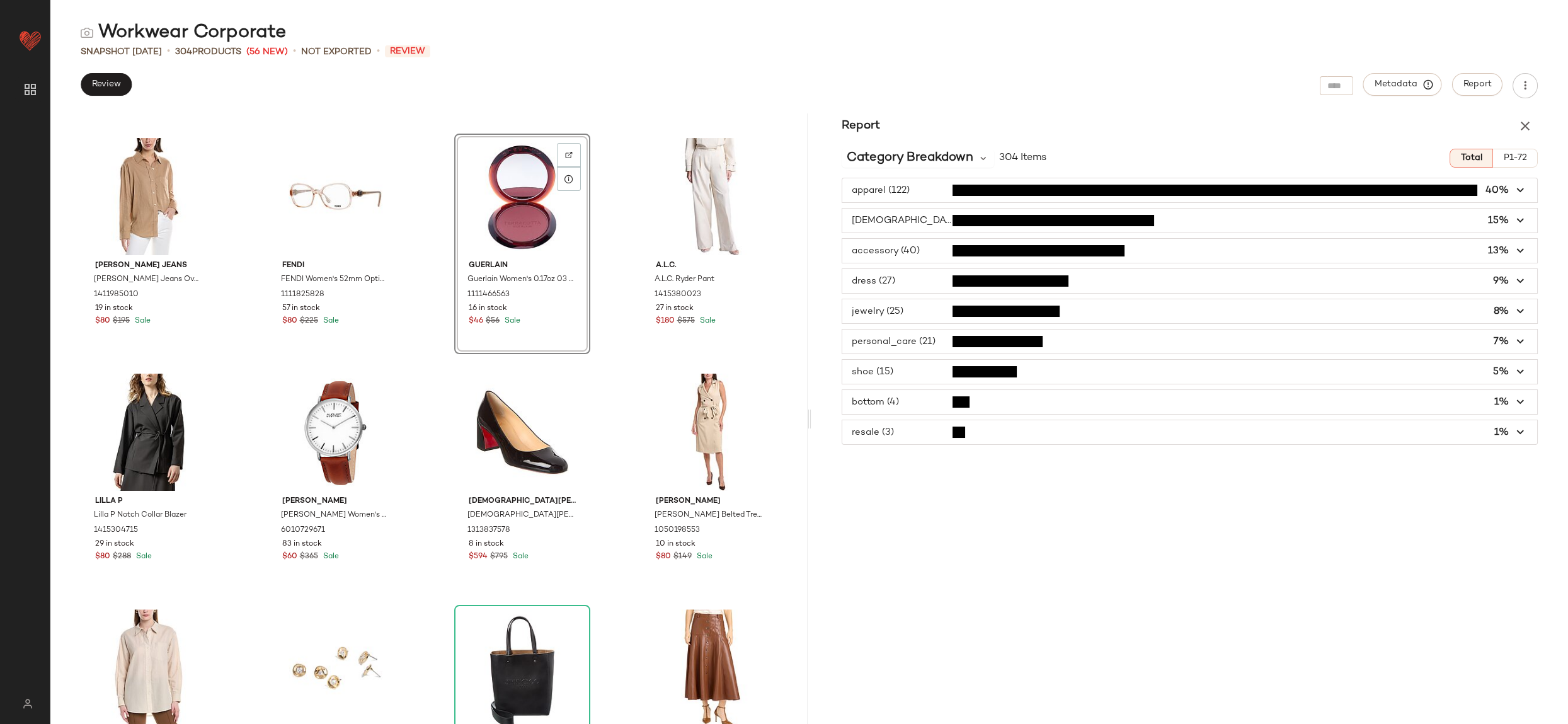
click at [1521, 277] on icon "button" at bounding box center [1521, 281] width 14 height 14
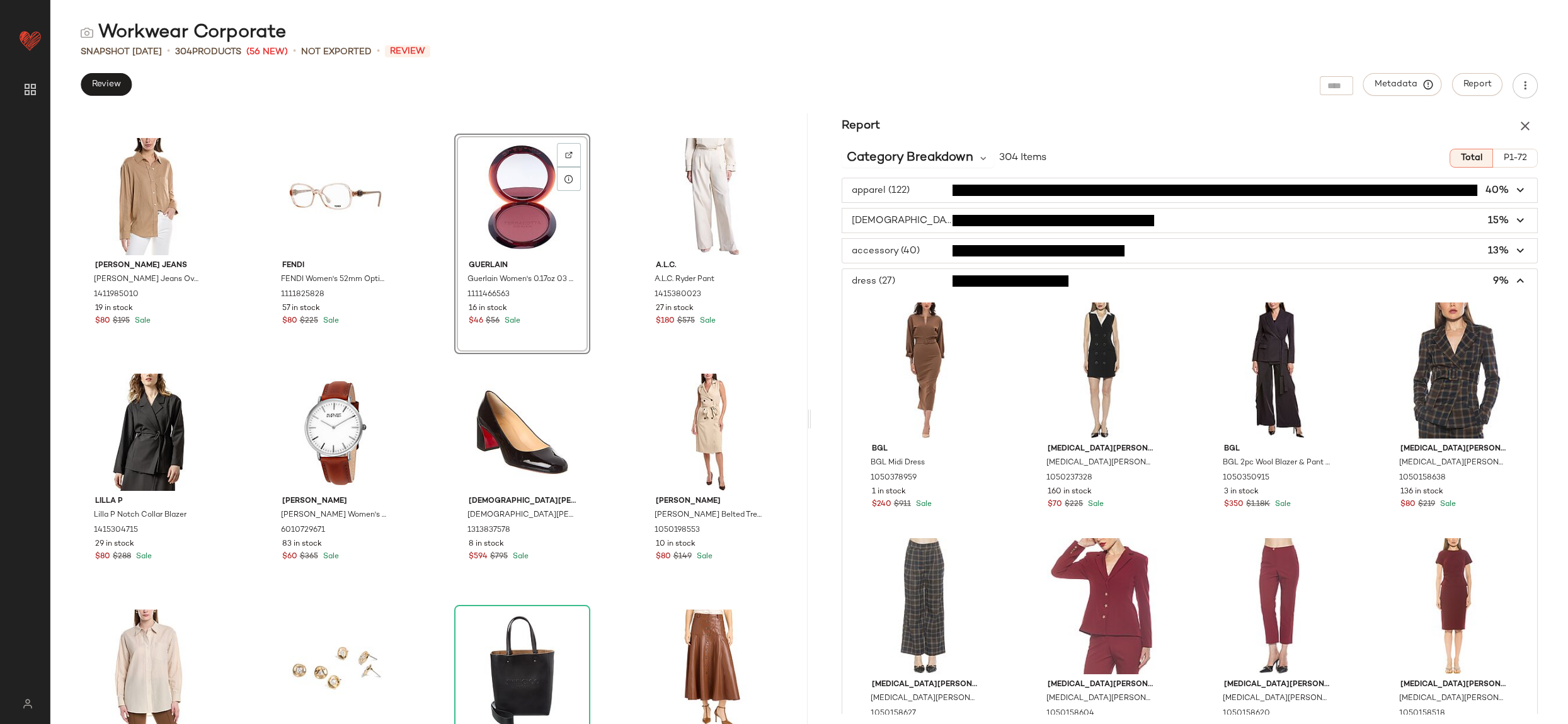
click at [1521, 277] on span "button" at bounding box center [1190, 280] width 696 height 24
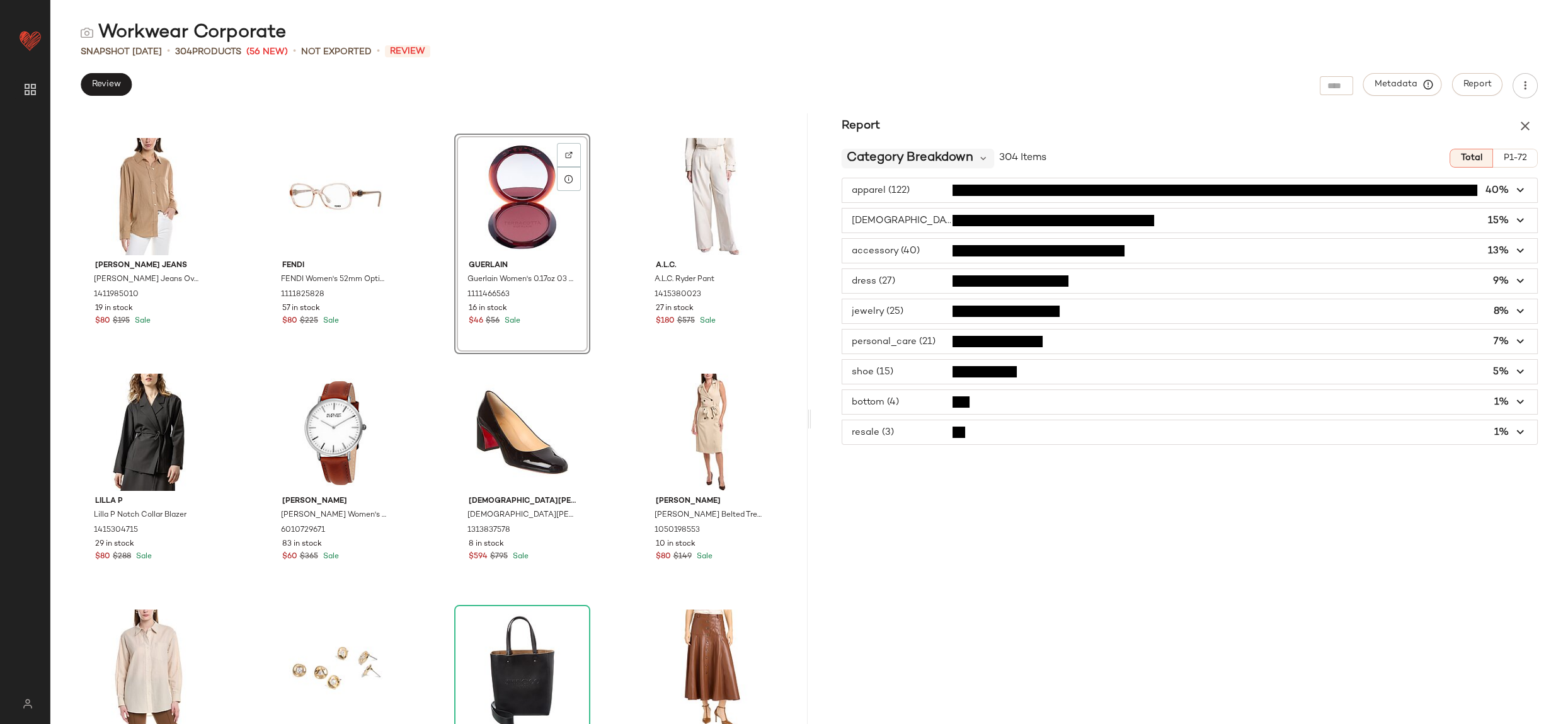
drag, startPoint x: 899, startPoint y: 161, endPoint x: 904, endPoint y: 167, distance: 7.8
click at [899, 161] on span "Category Breakdown" at bounding box center [910, 159] width 126 height 19
click at [924, 223] on span "Brand Breakdown" at bounding box center [895, 225] width 86 height 11
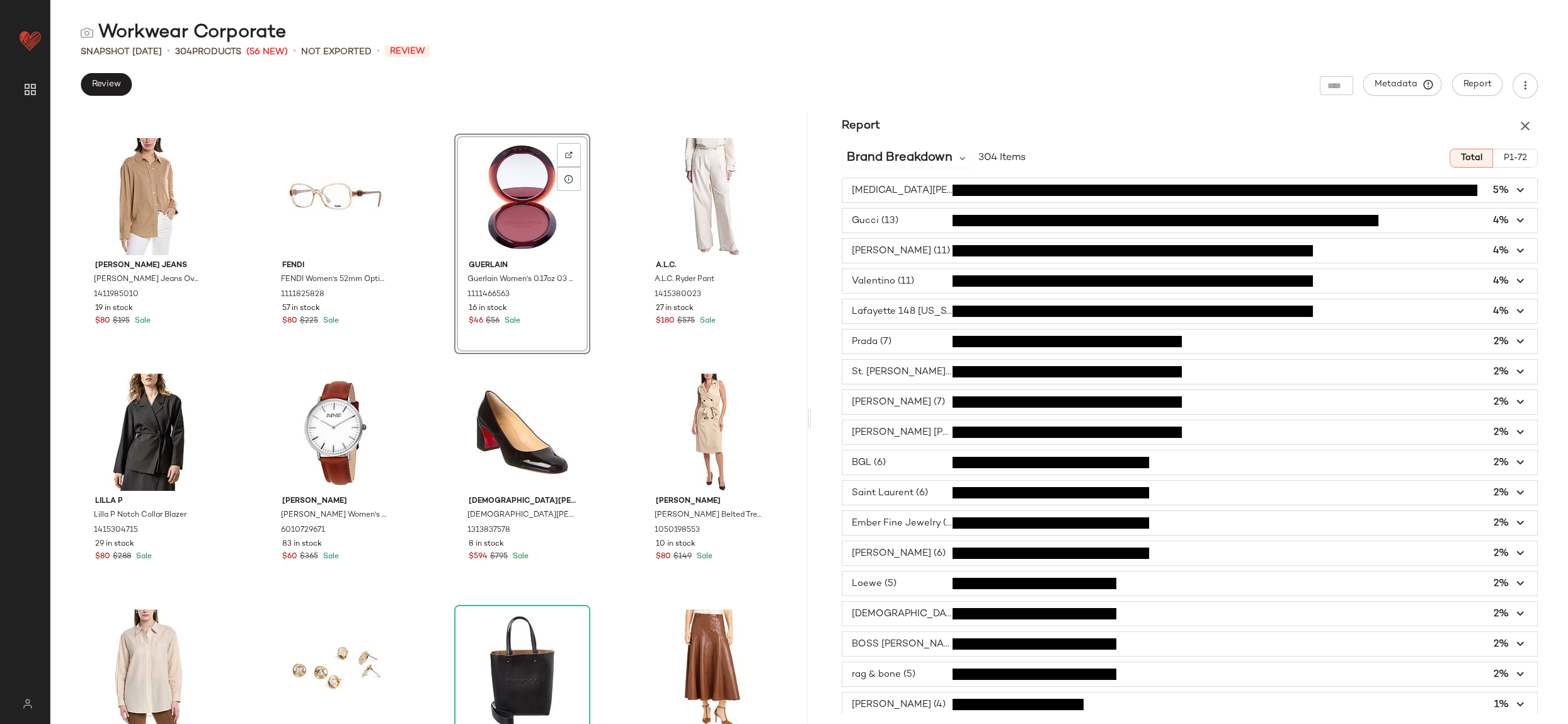
click at [1520, 186] on icon "button" at bounding box center [1521, 190] width 14 height 14
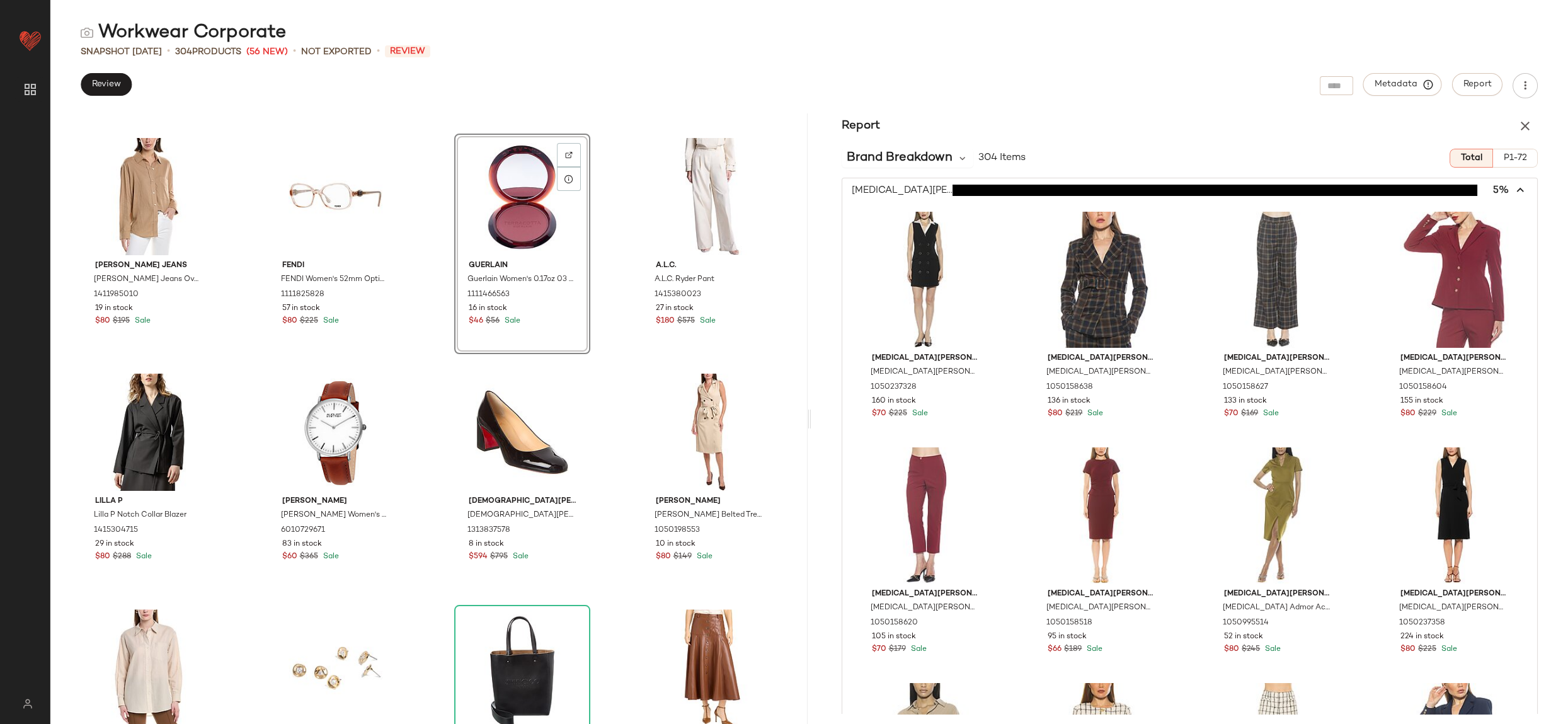
click at [1520, 186] on icon "button" at bounding box center [1521, 190] width 14 height 14
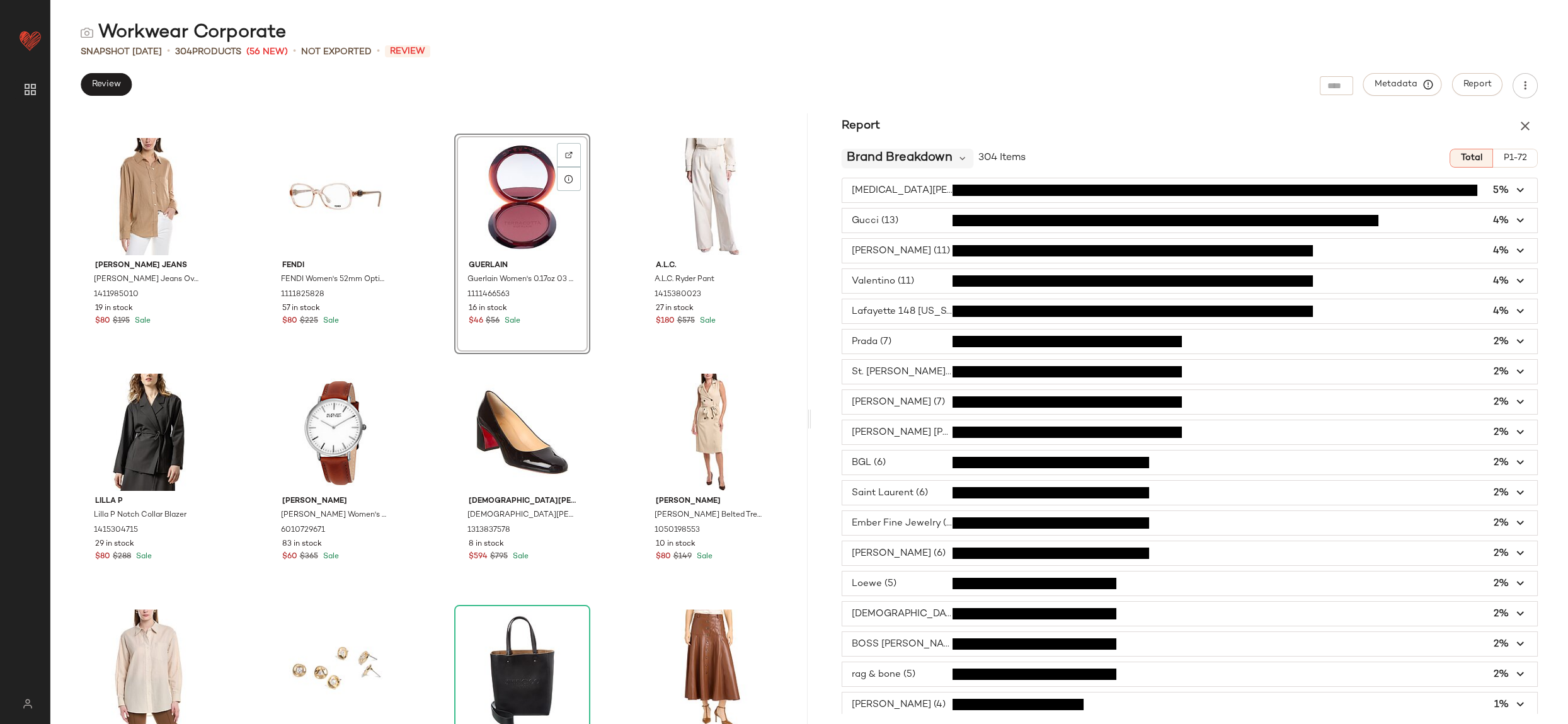
click at [926, 162] on span "Brand Breakdown" at bounding box center [900, 159] width 106 height 19
click at [956, 253] on div "Price Breakdown" at bounding box center [910, 256] width 118 height 15
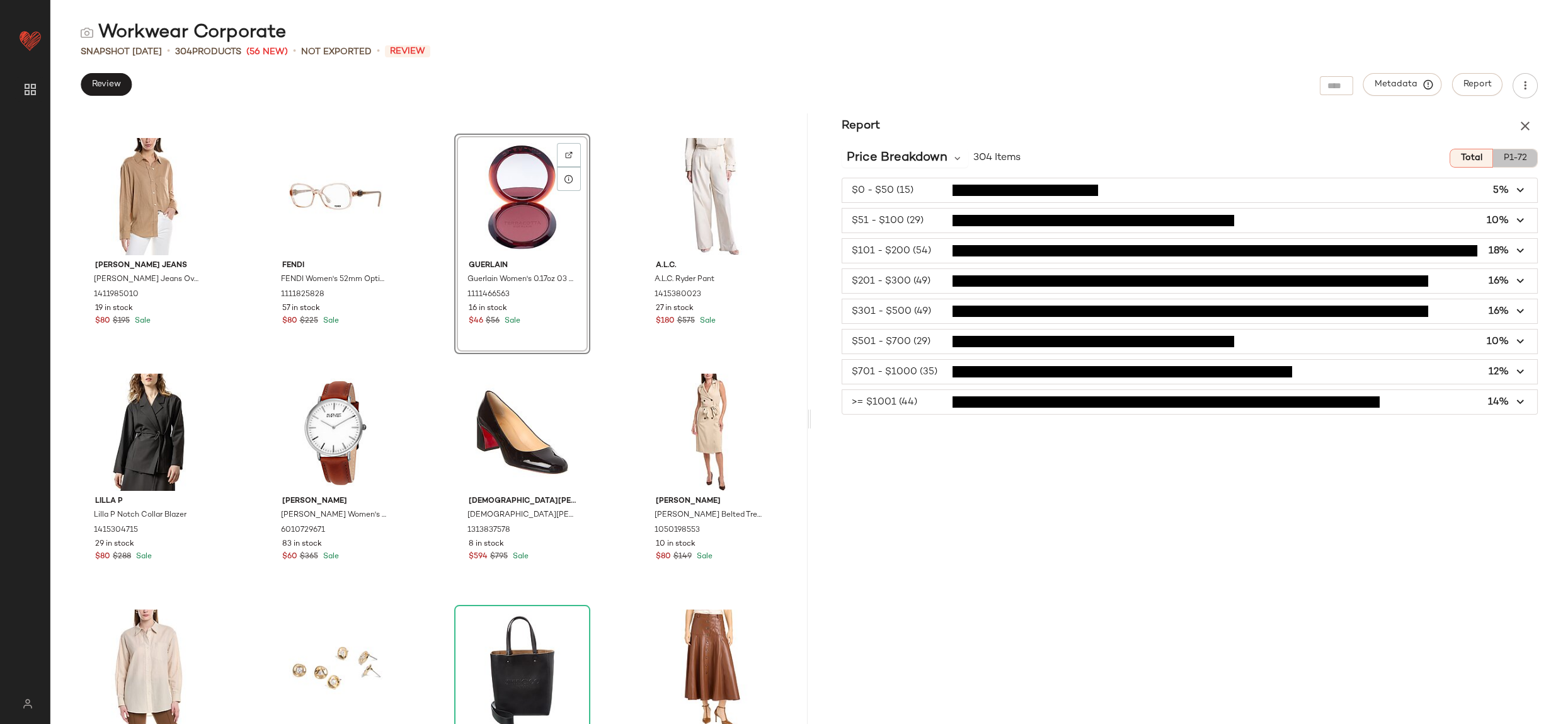
click at [1514, 160] on span "P1-72" at bounding box center [1515, 158] width 24 height 11
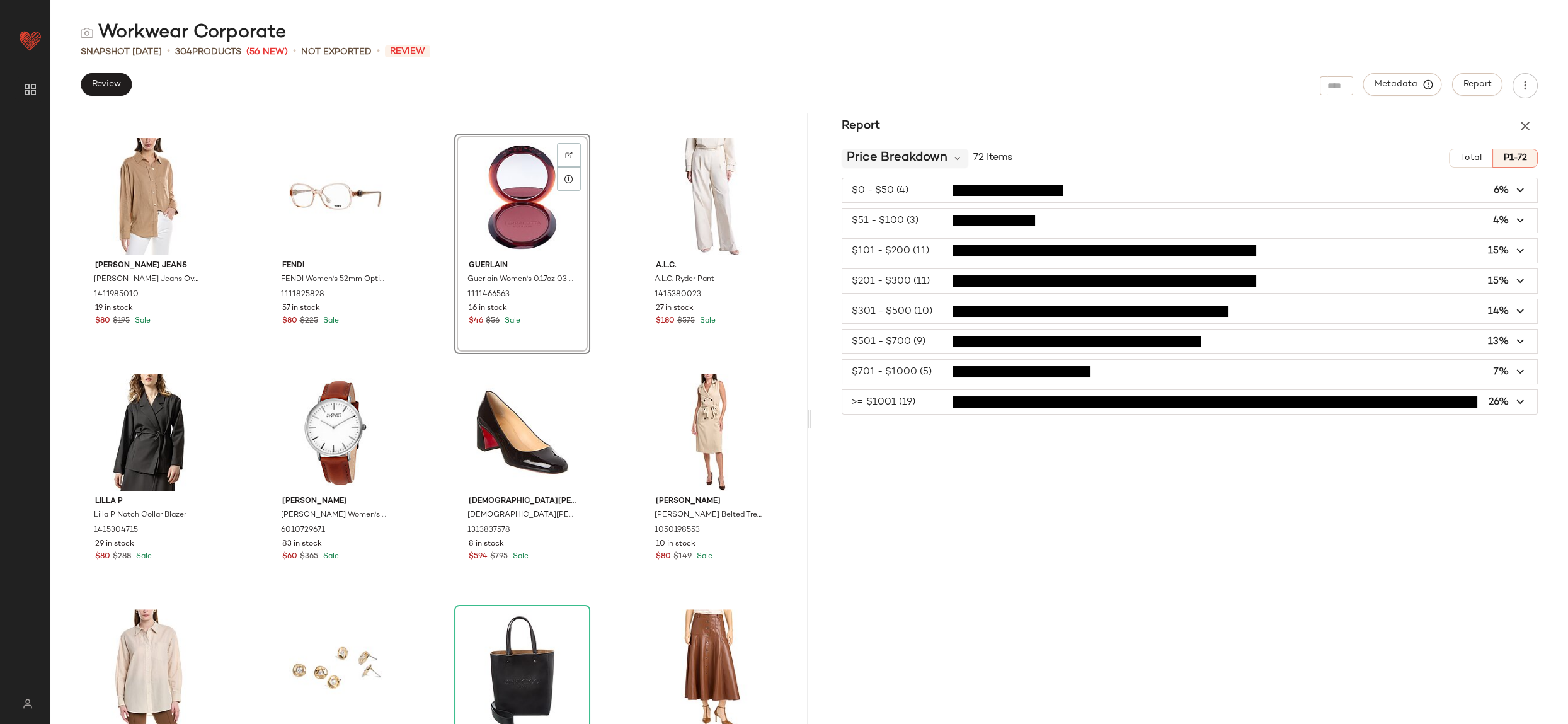
click at [888, 164] on span "Price Breakdown" at bounding box center [897, 159] width 100 height 19
click at [882, 201] on span "Category Breakdown" at bounding box center [903, 194] width 102 height 11
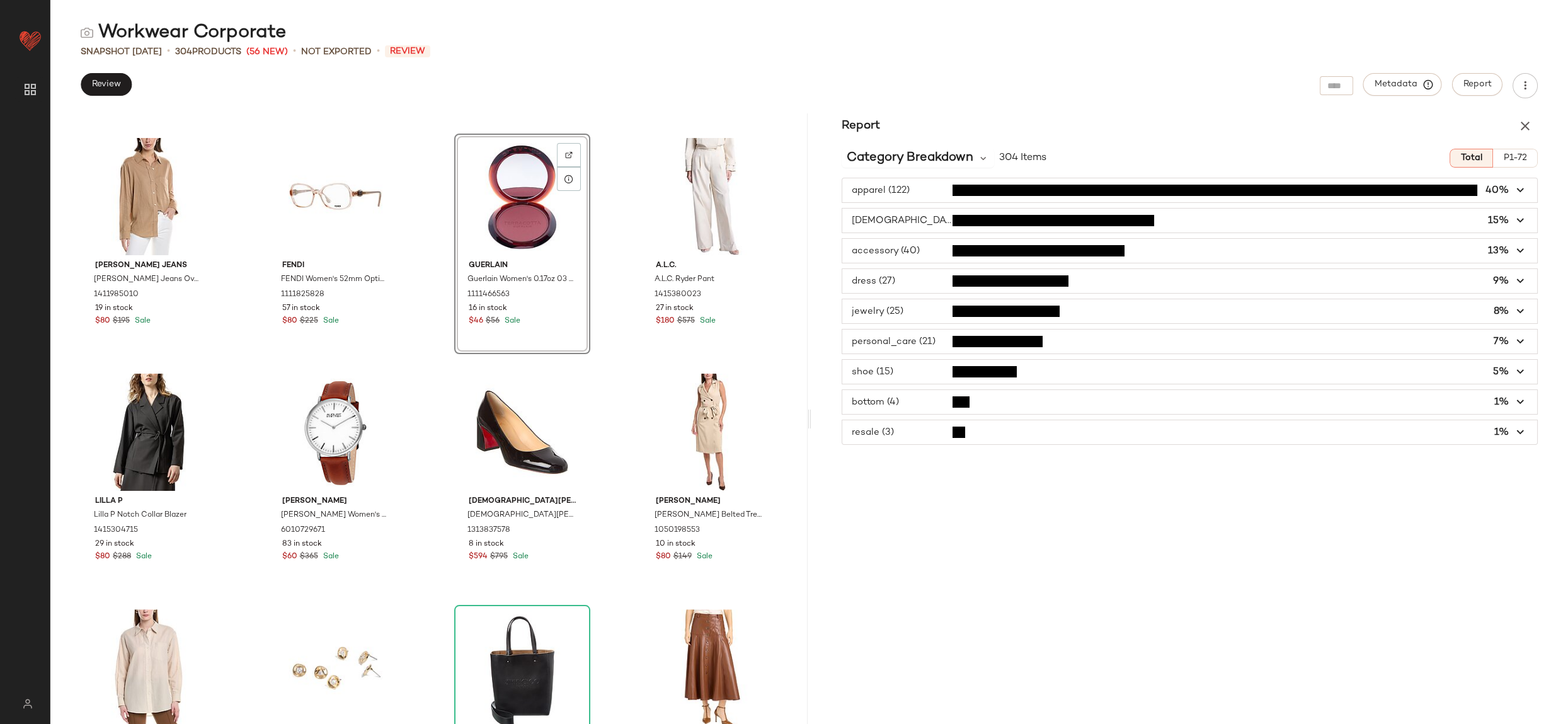
click at [993, 423] on span "button" at bounding box center [1190, 432] width 696 height 24
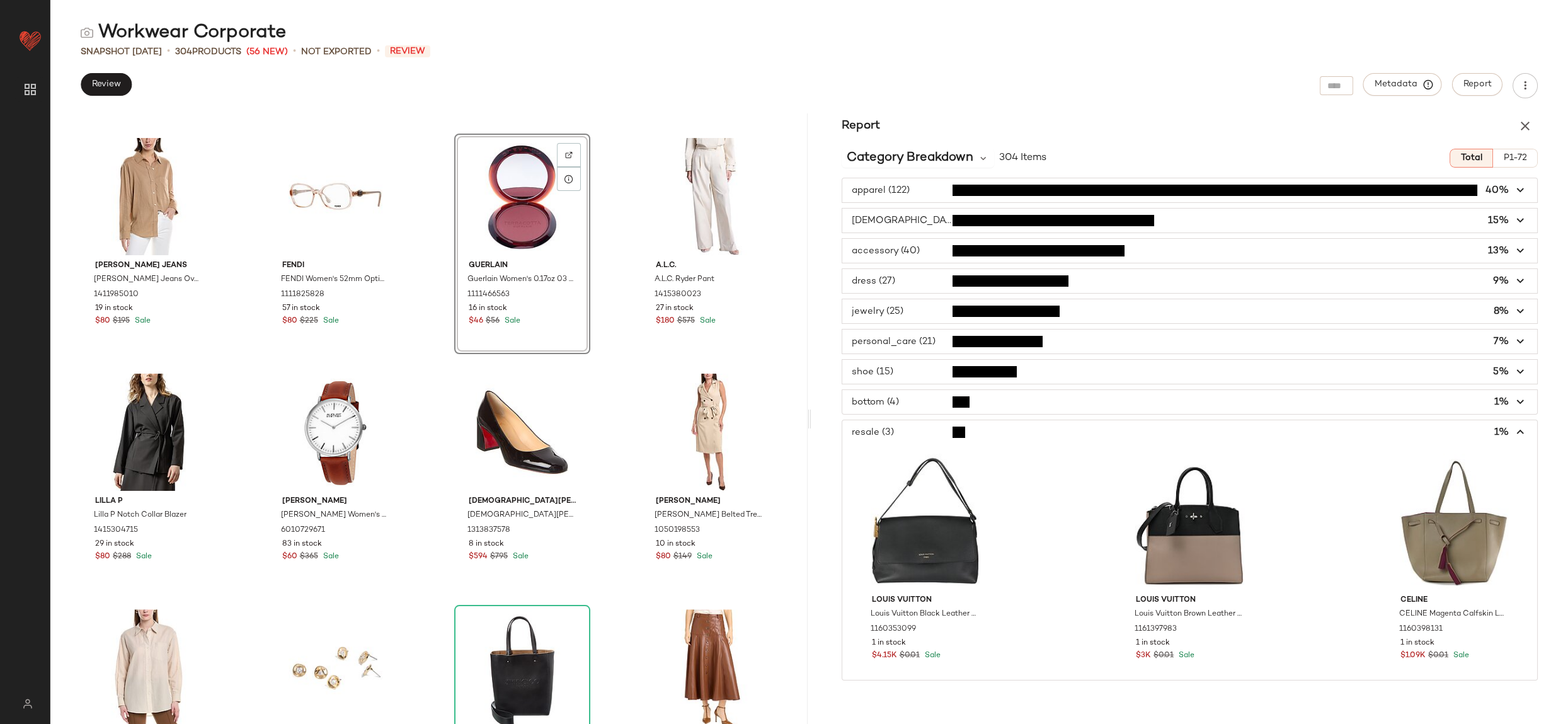
click at [916, 340] on span "button" at bounding box center [1190, 341] width 696 height 24
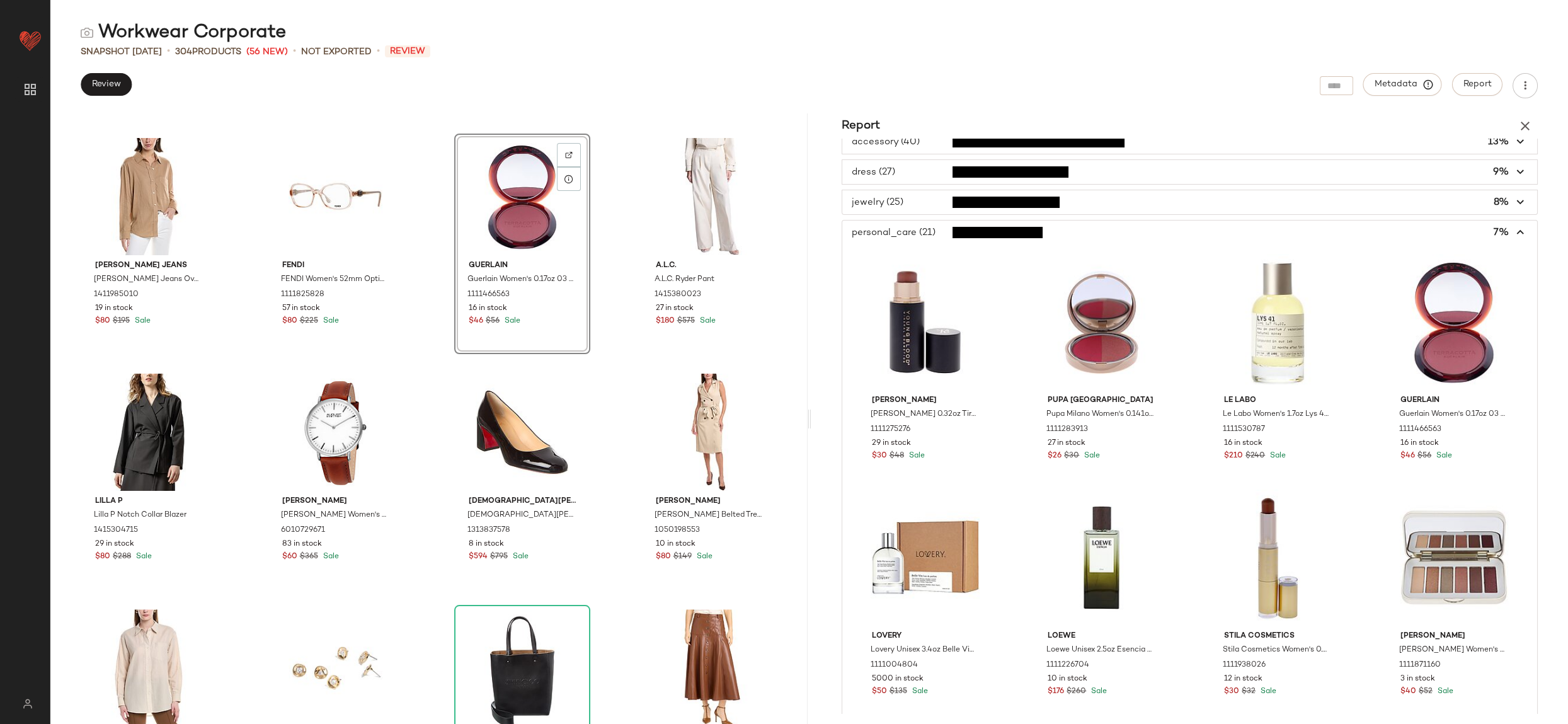
scroll to position [61, 0]
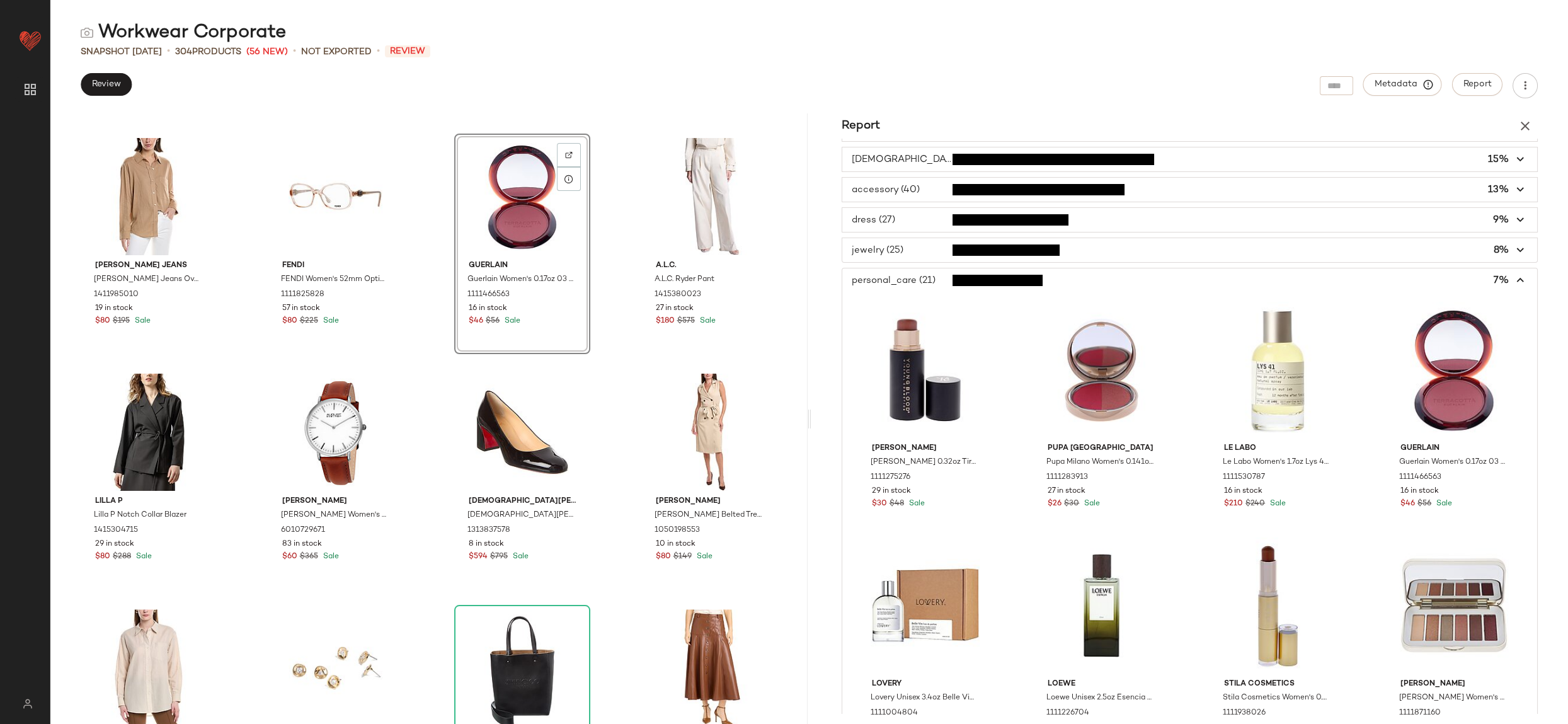
click at [1518, 275] on icon "button" at bounding box center [1521, 280] width 14 height 14
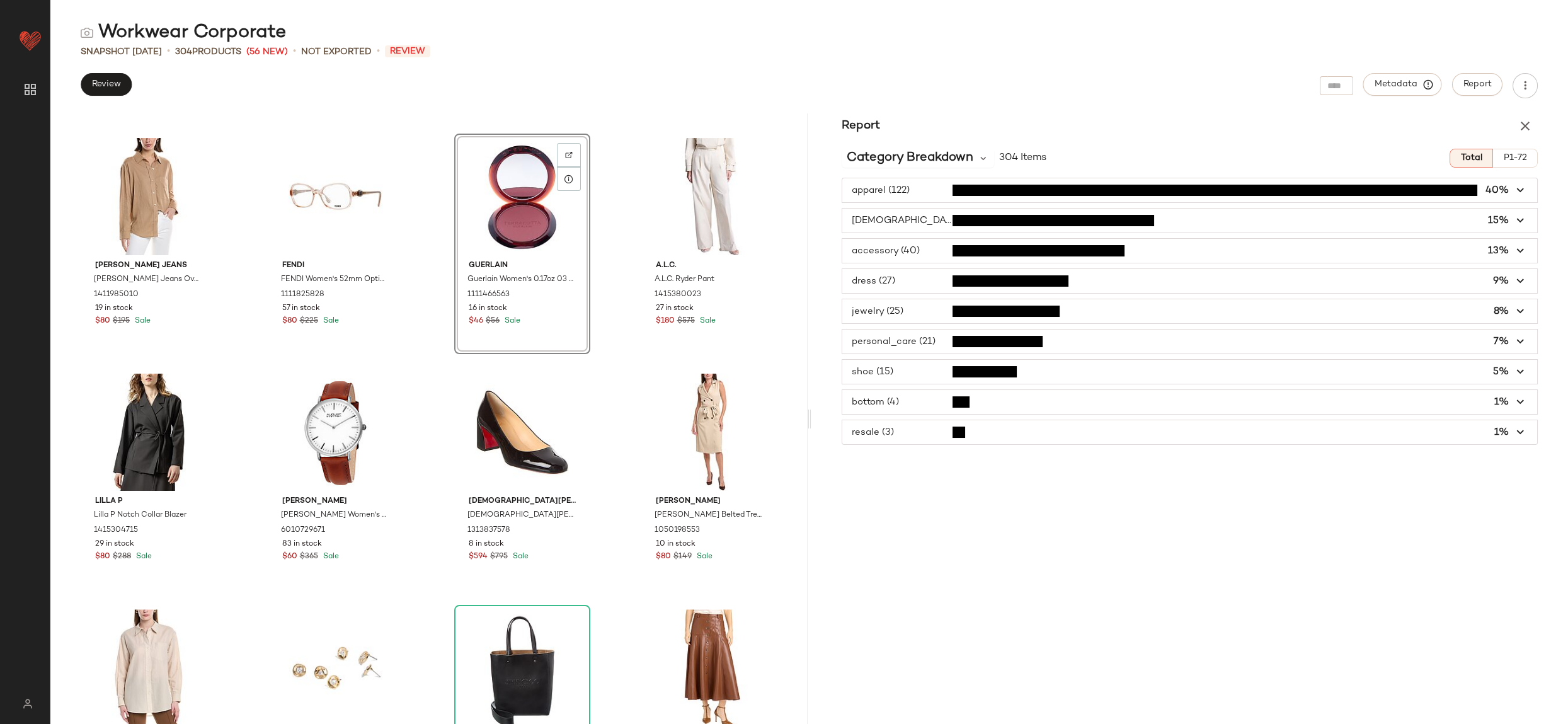
scroll to position [0, 0]
click at [921, 282] on span "button" at bounding box center [1190, 280] width 696 height 24
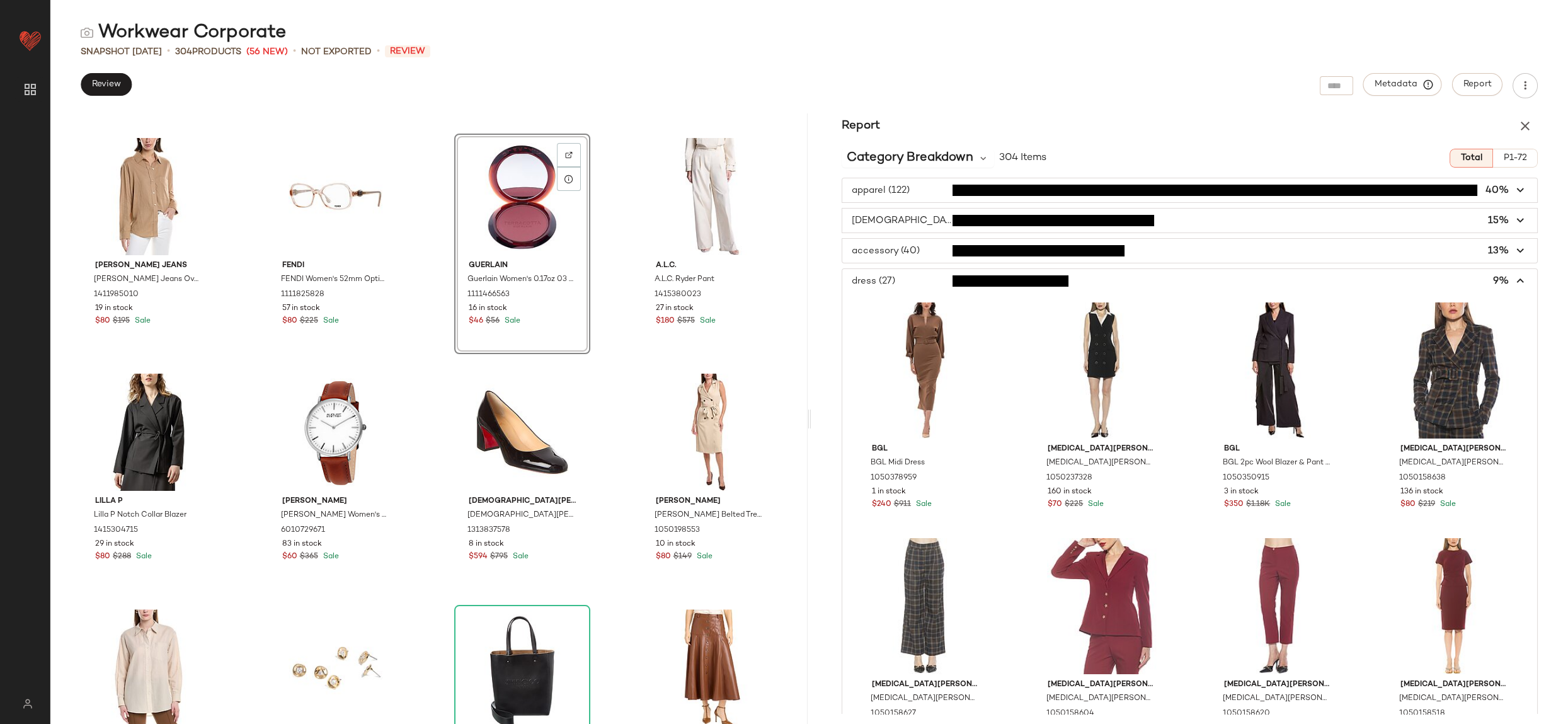
click at [1514, 282] on icon "button" at bounding box center [1521, 281] width 14 height 14
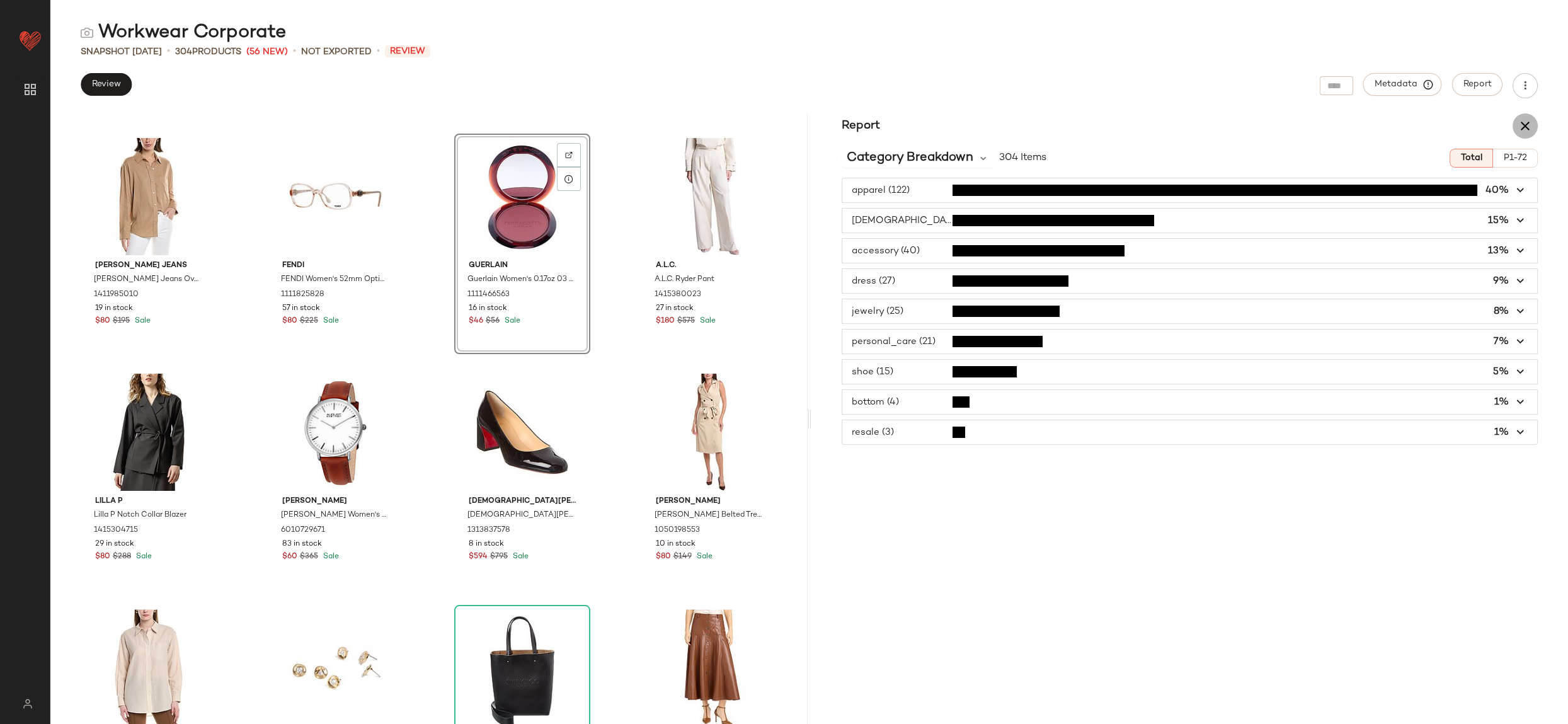
click at [1522, 119] on icon "button" at bounding box center [1526, 126] width 15 height 15
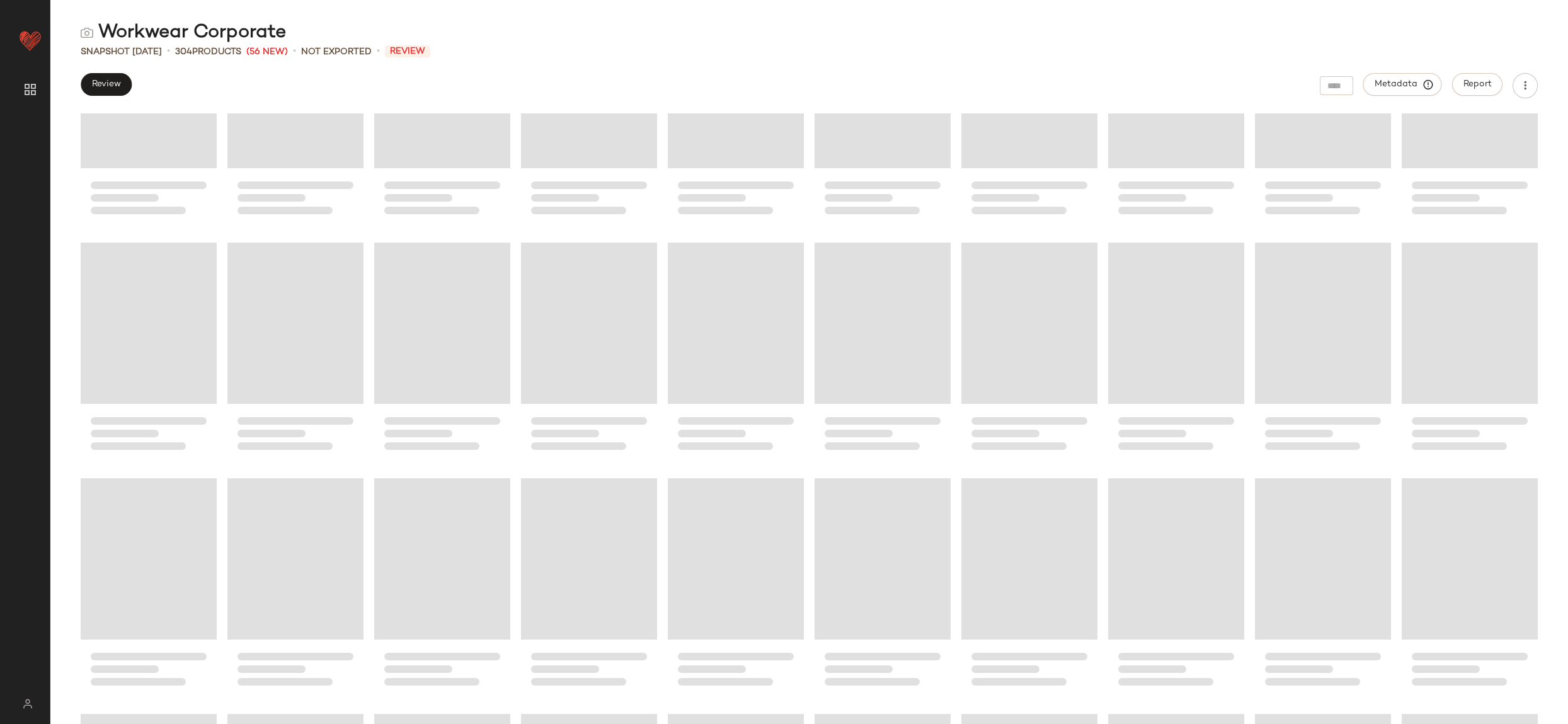
scroll to position [2722, 0]
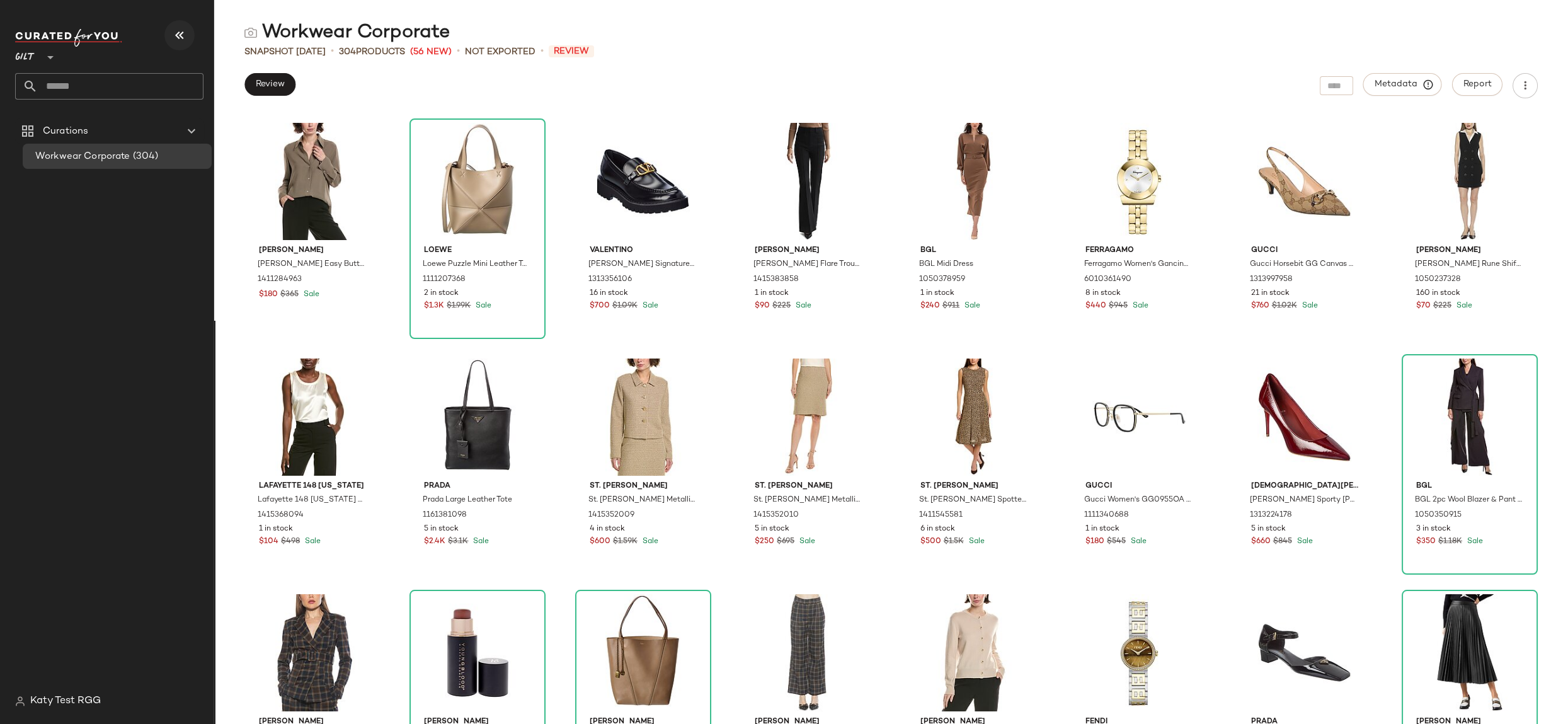
click at [179, 40] on icon "button" at bounding box center [180, 35] width 15 height 15
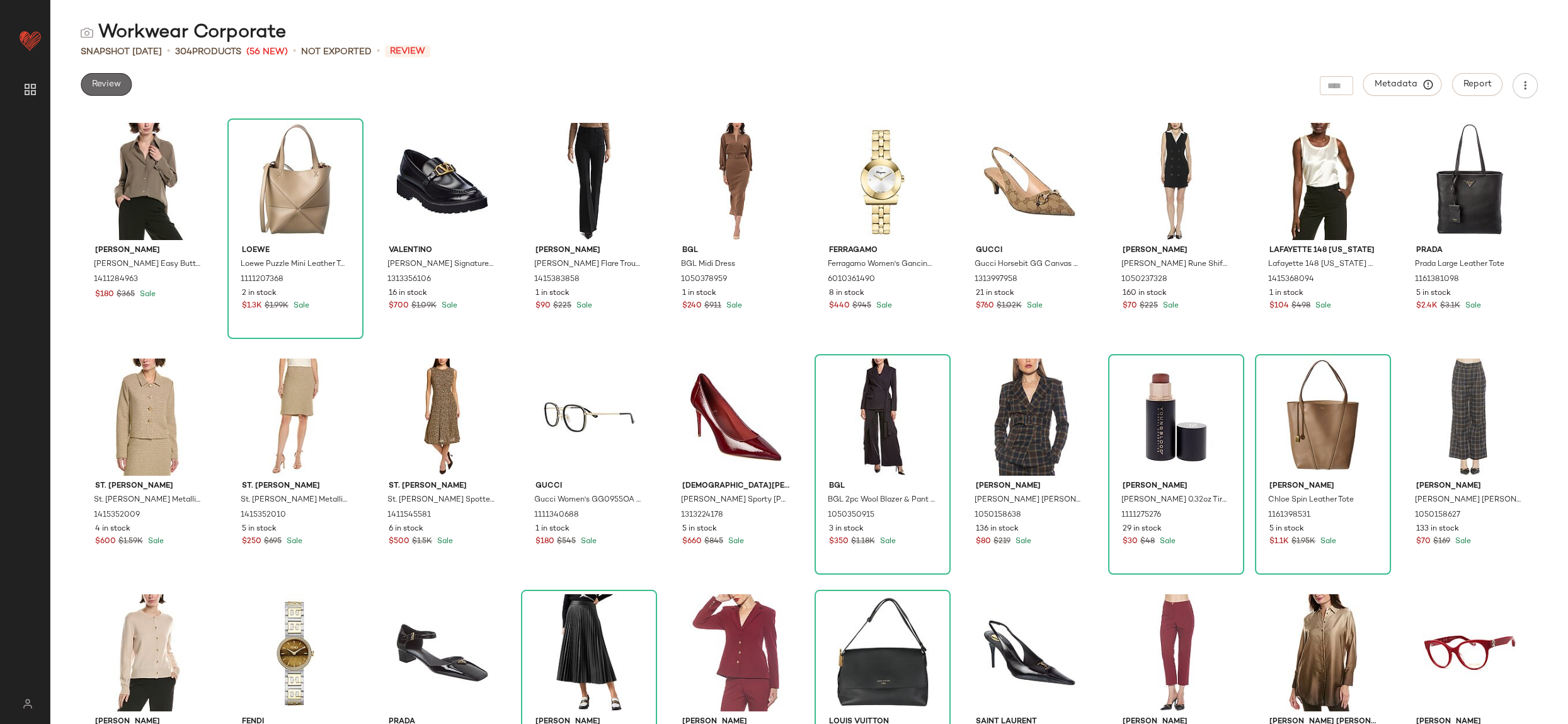
click at [106, 92] on button "Review" at bounding box center [105, 84] width 51 height 23
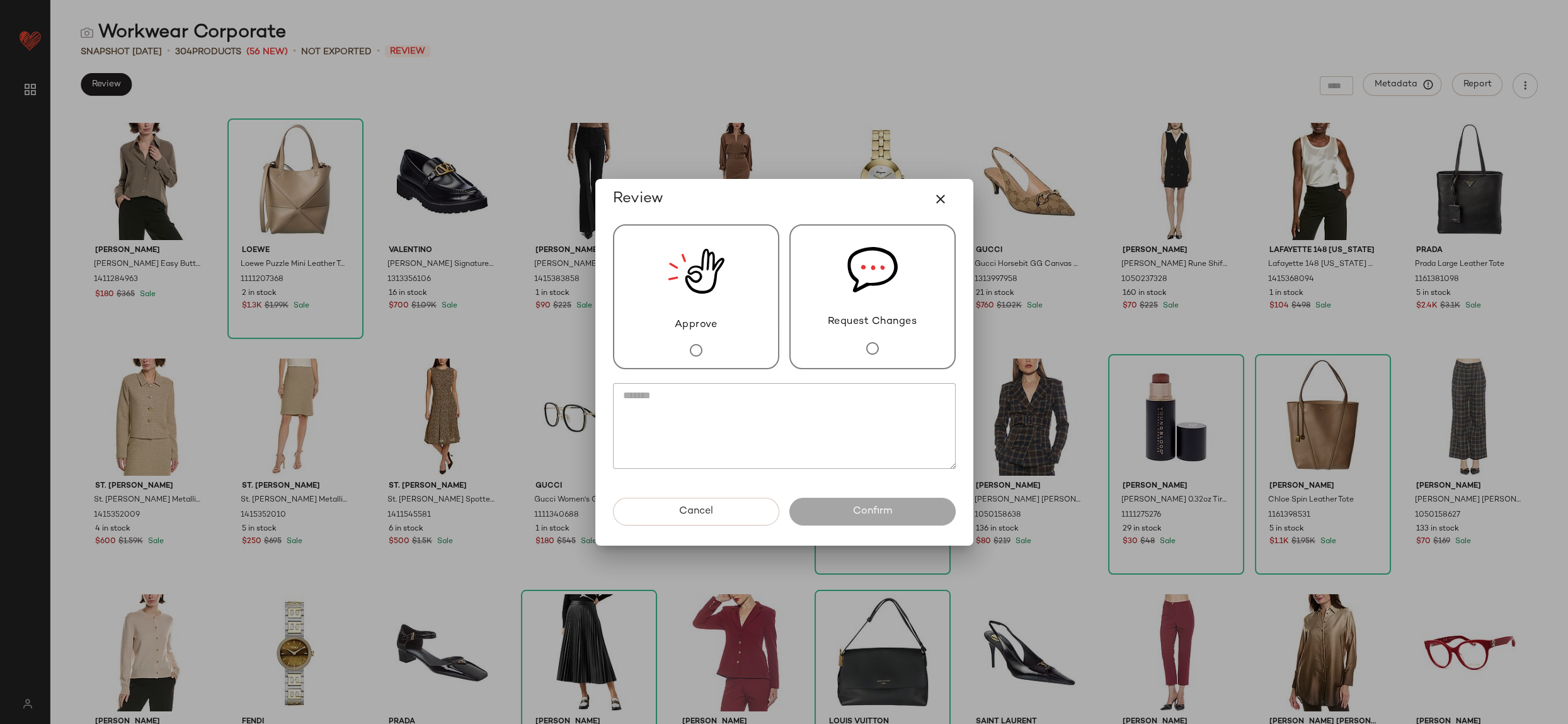
click at [901, 338] on div "Request Changes" at bounding box center [873, 297] width 166 height 145
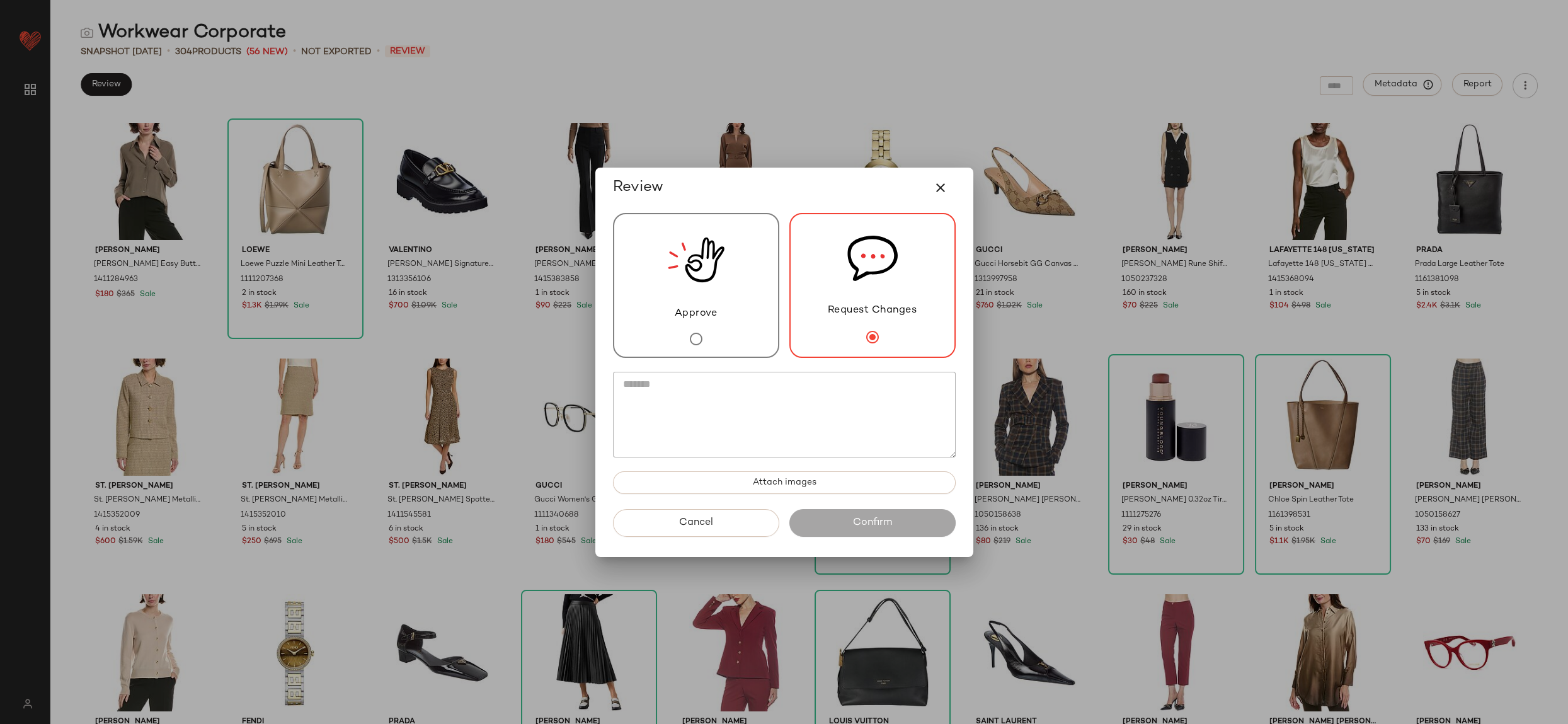
click at [618, 415] on textarea at bounding box center [784, 415] width 343 height 86
click at [939, 185] on icon "button" at bounding box center [941, 187] width 15 height 15
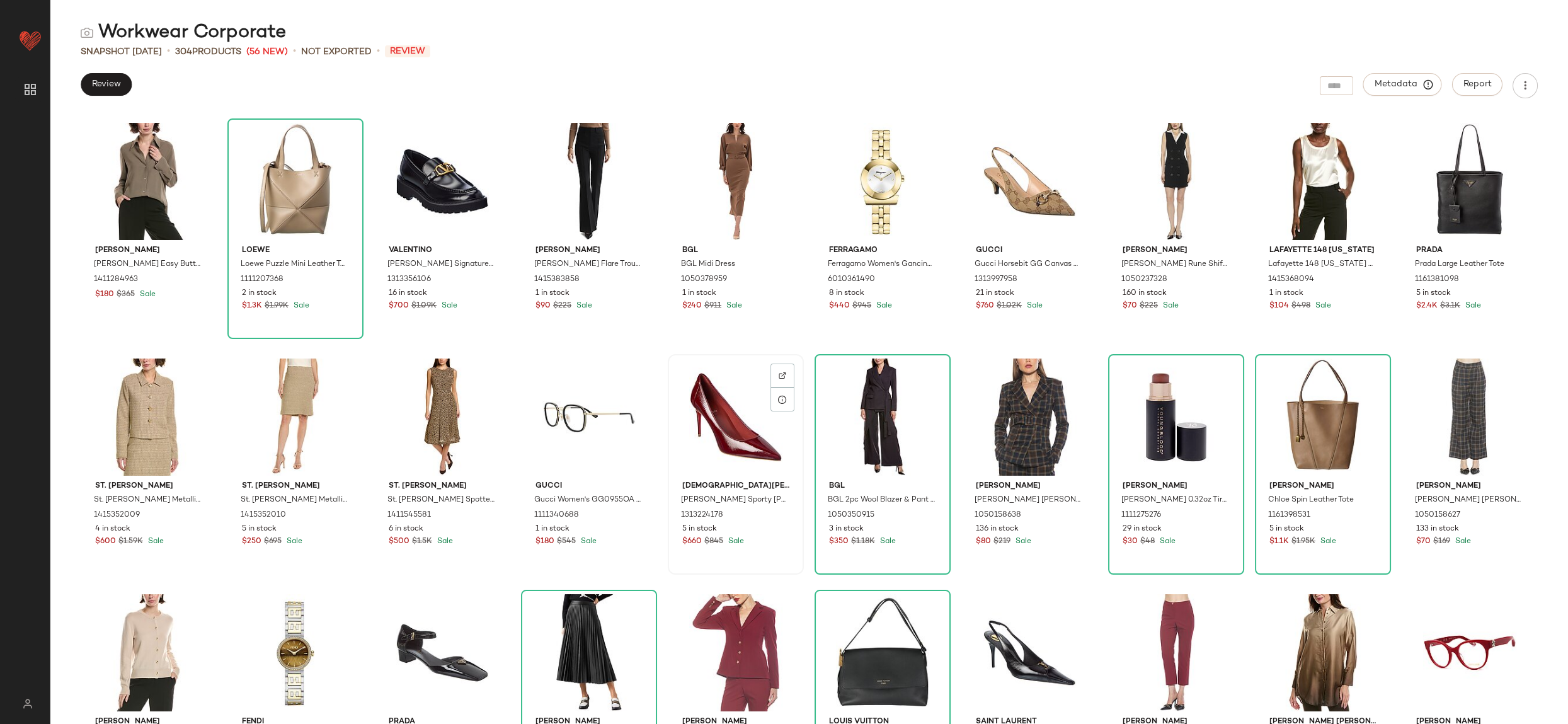
click at [799, 405] on div at bounding box center [735, 417] width 127 height 118
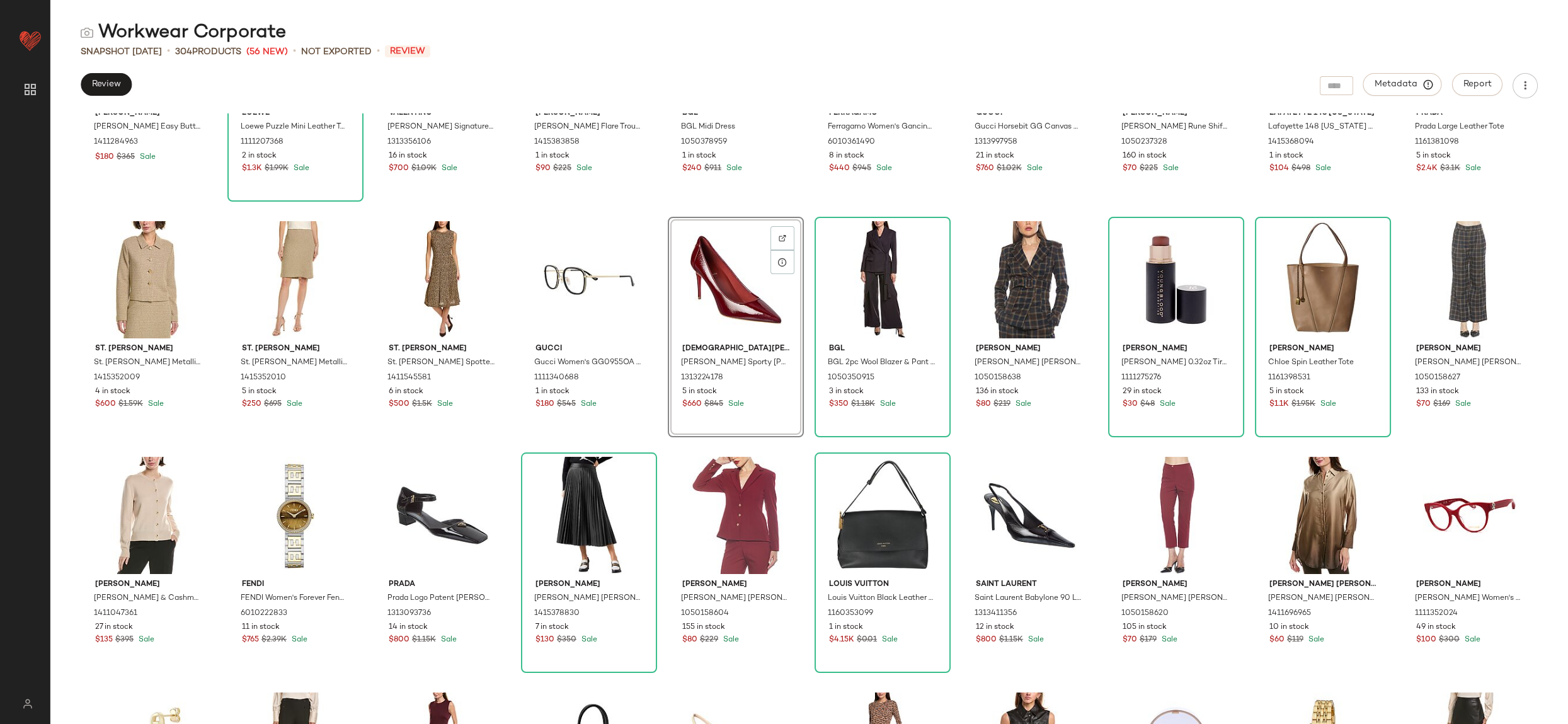
scroll to position [227, 0]
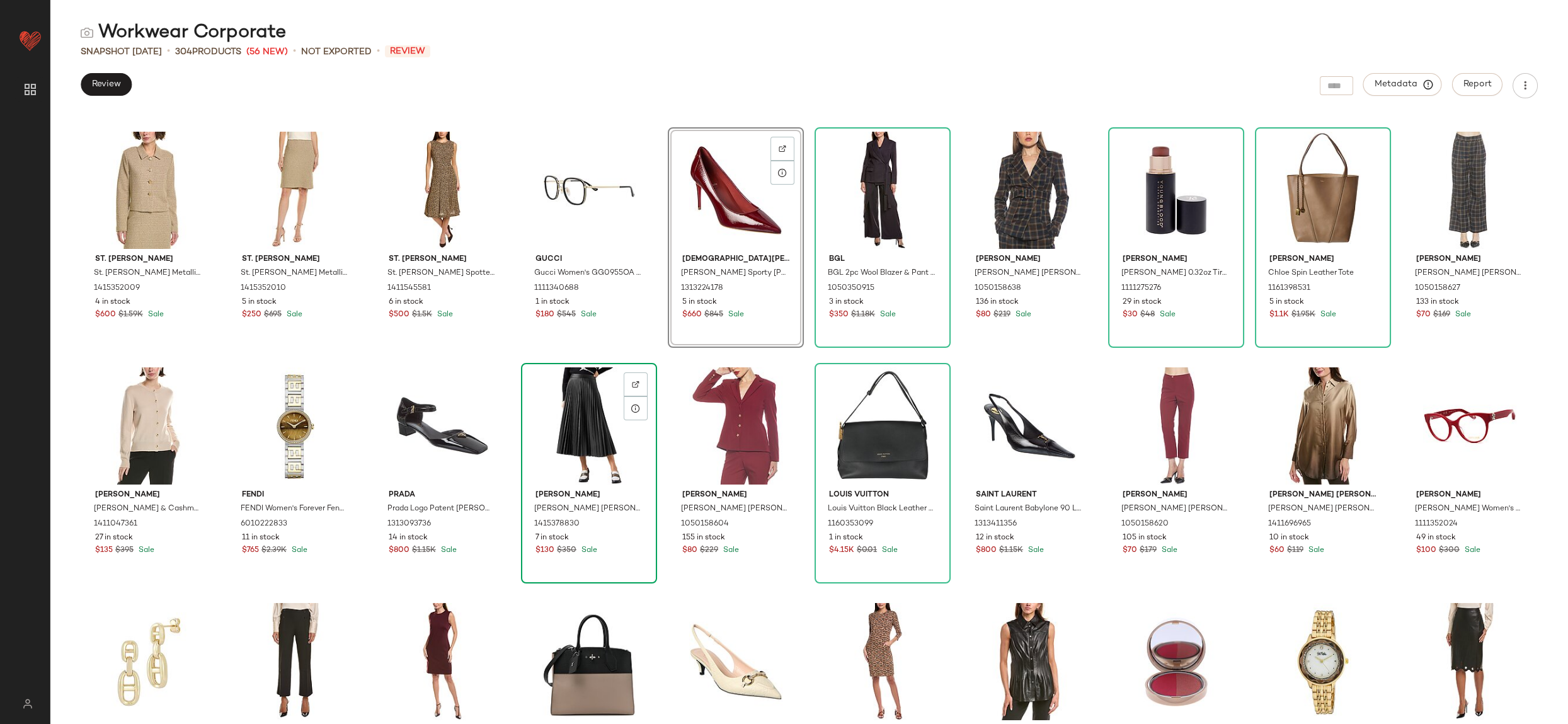
click at [653, 433] on div at bounding box center [589, 426] width 127 height 118
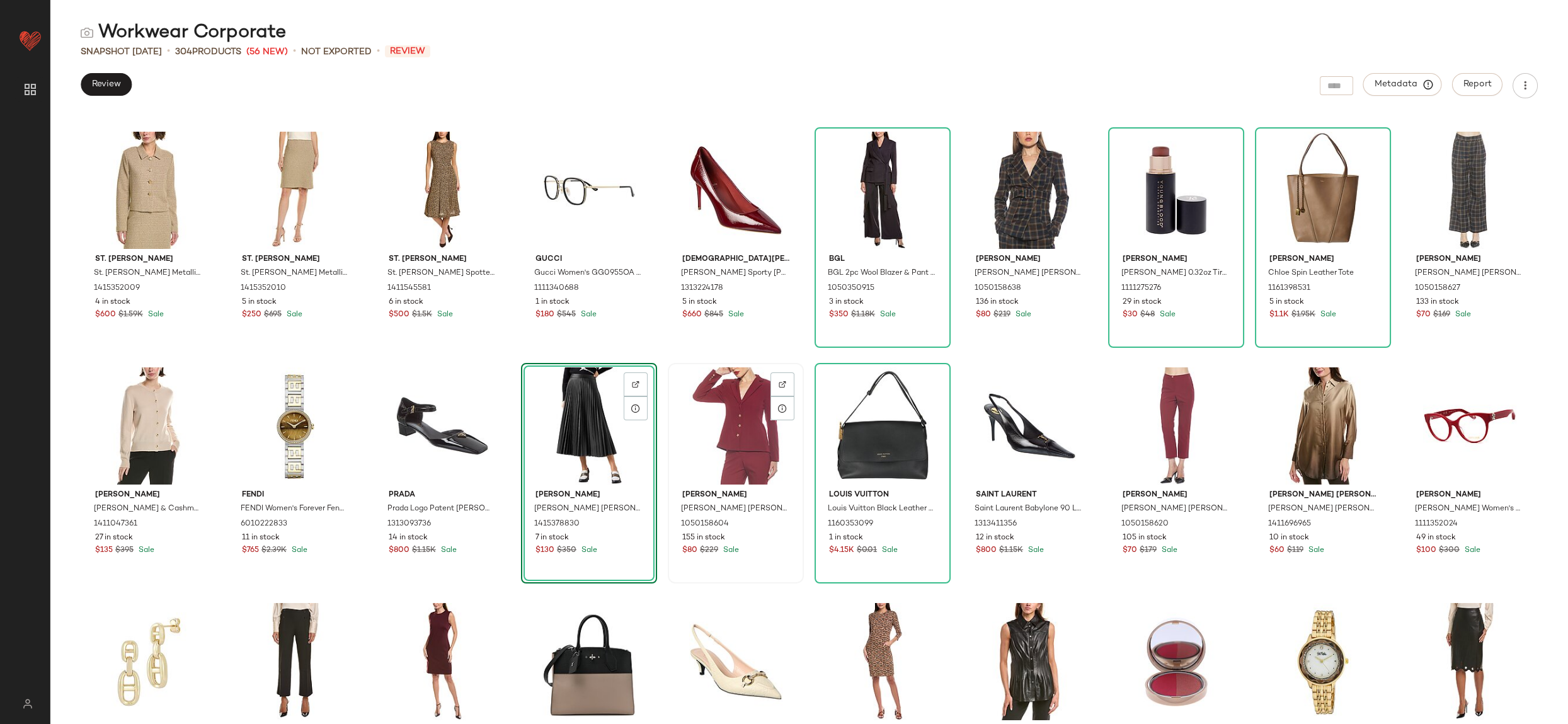
click at [799, 424] on div at bounding box center [735, 426] width 127 height 118
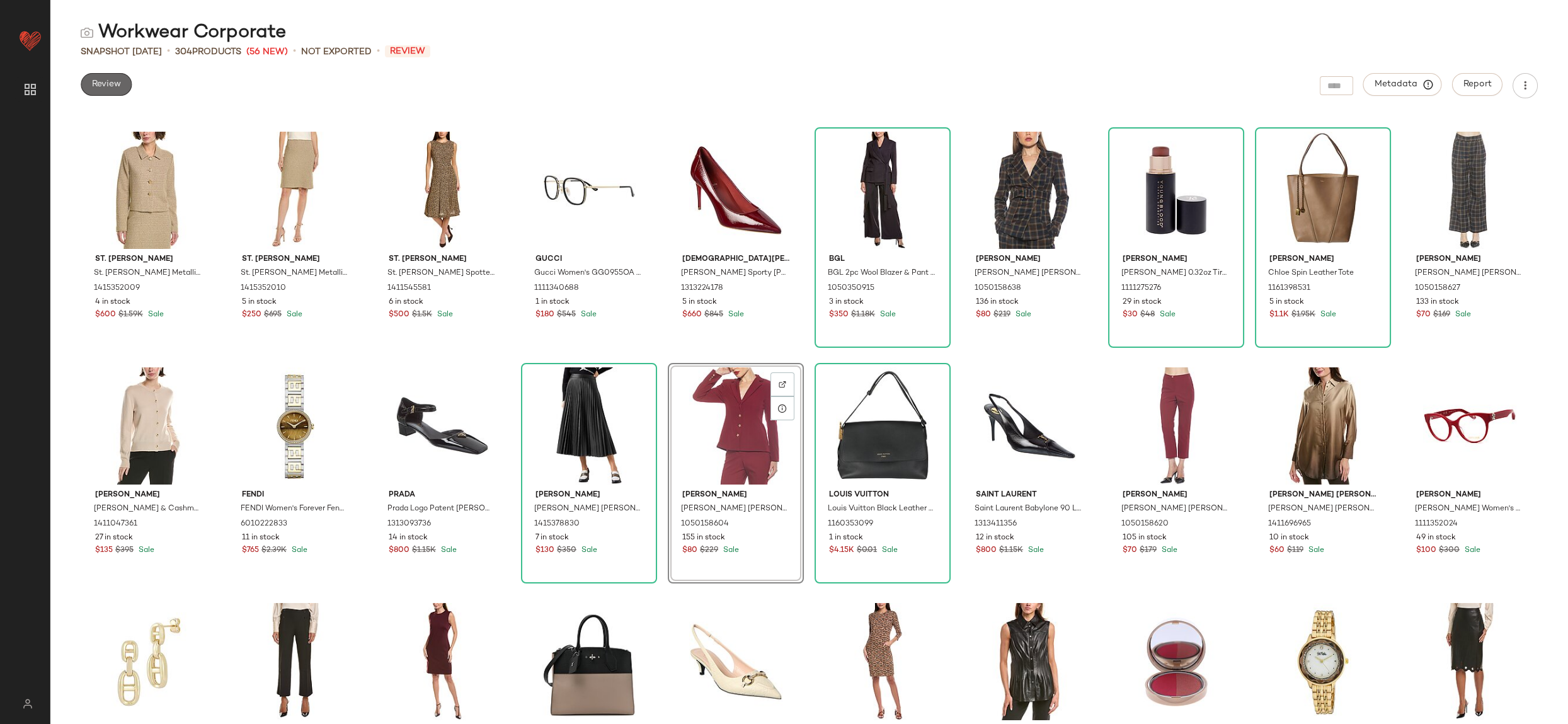
click at [109, 86] on span "Review" at bounding box center [106, 84] width 30 height 11
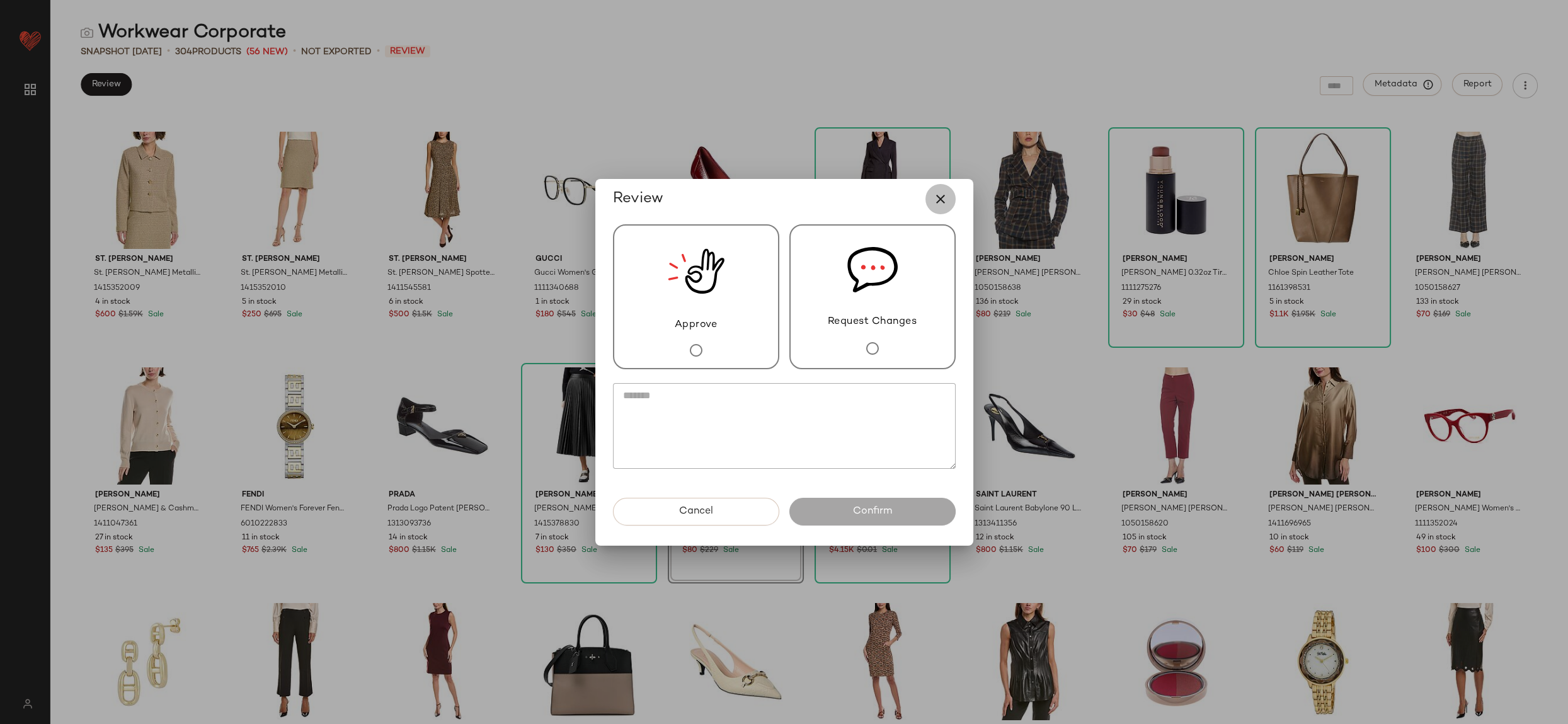
click at [938, 195] on icon "button" at bounding box center [941, 199] width 15 height 15
